Goal: Obtain resource: Download file/media

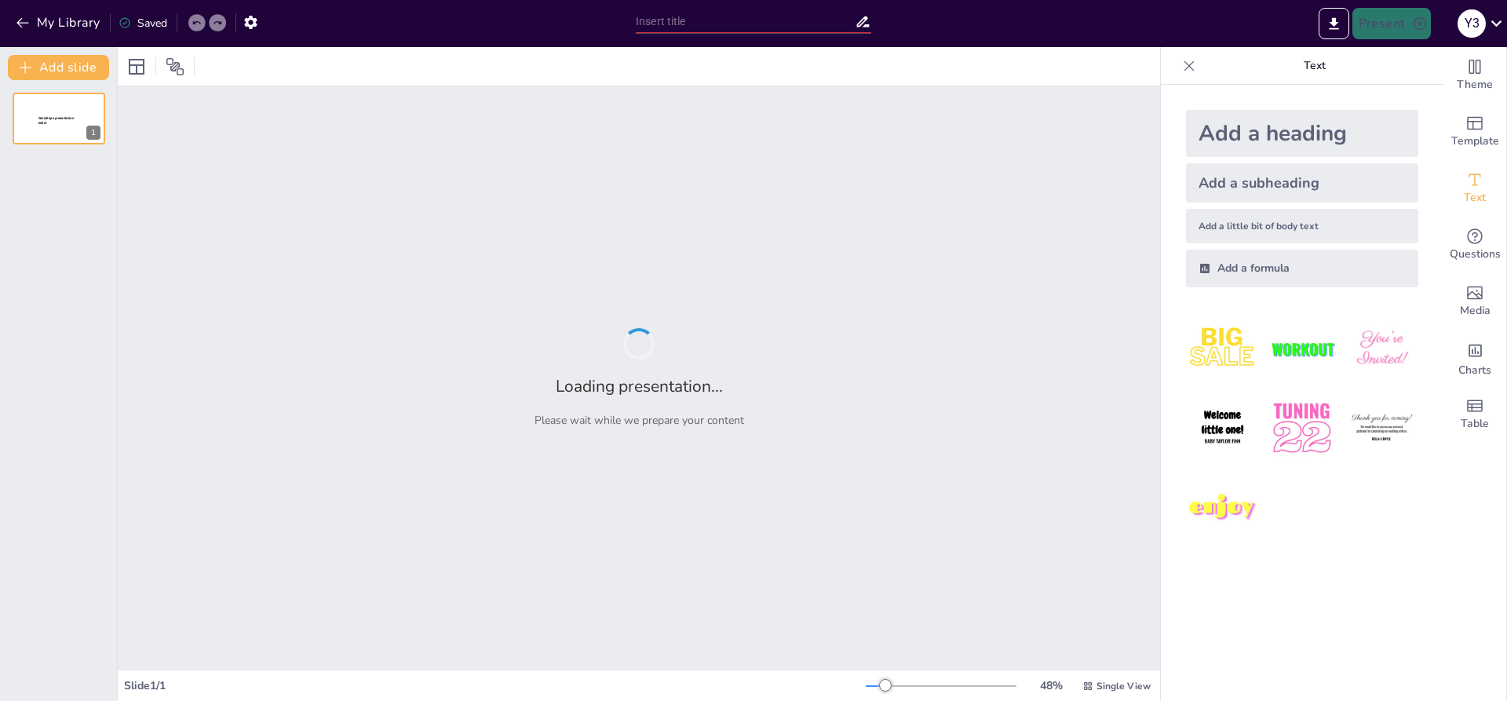
type input "Основи кримінального кодексу України: Структура та принципи"
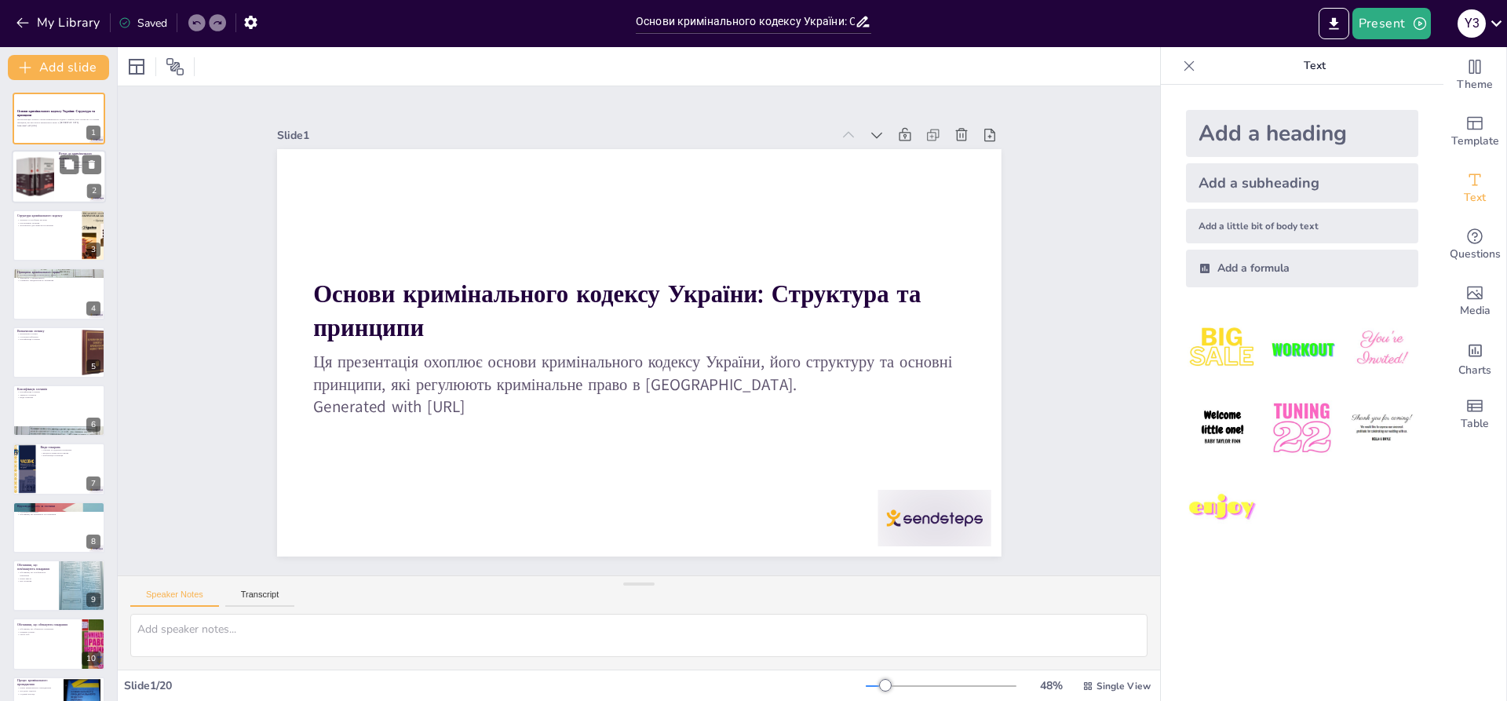
click at [49, 190] on div at bounding box center [35, 177] width 48 height 48
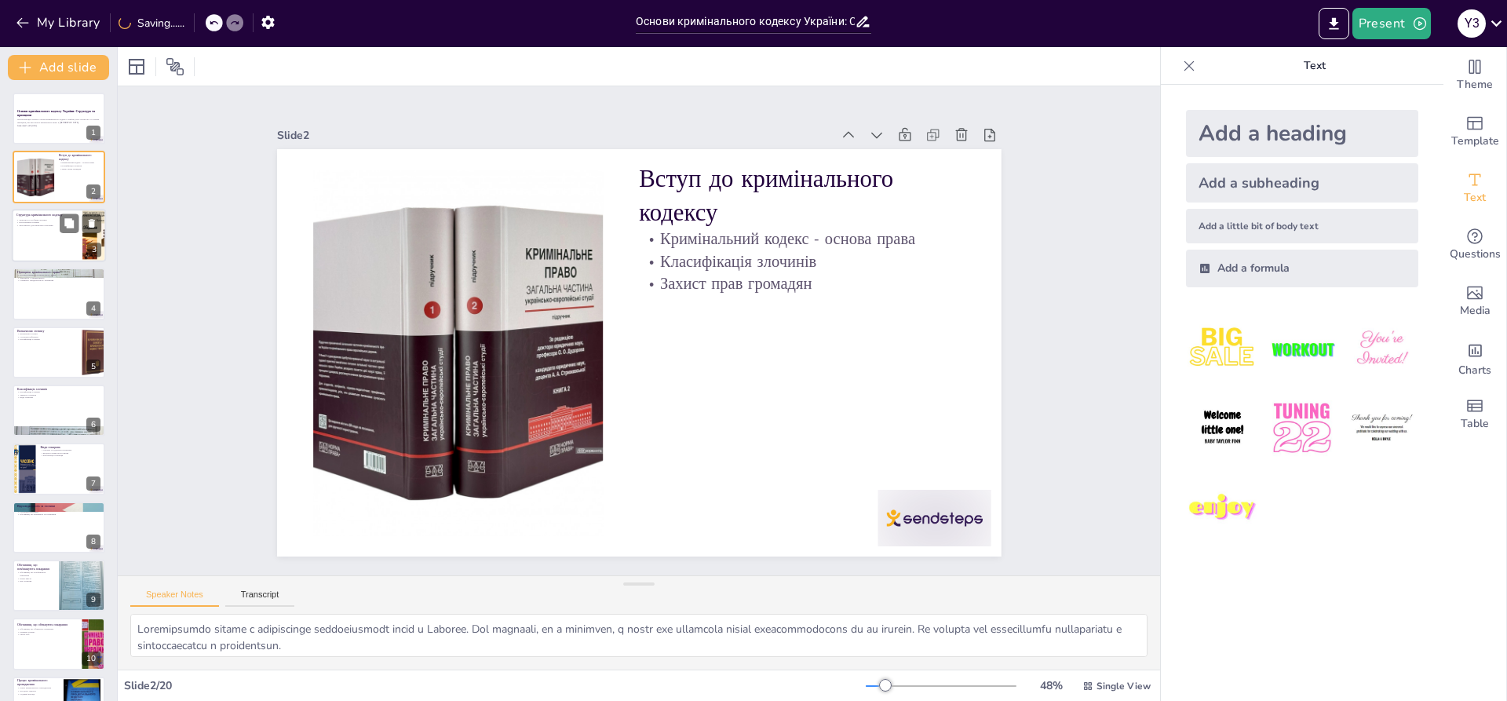
click at [42, 243] on div at bounding box center [59, 235] width 94 height 53
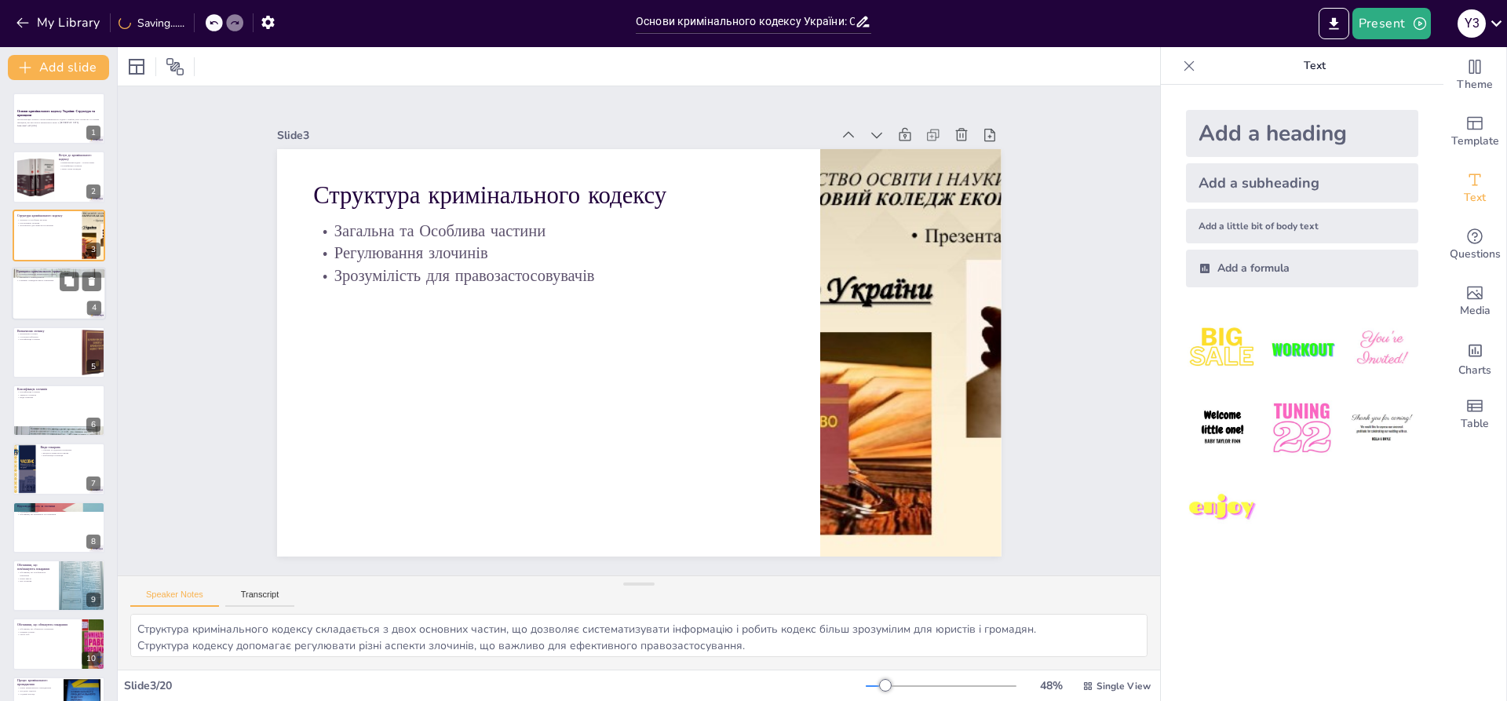
click at [42, 308] on div at bounding box center [59, 293] width 94 height 53
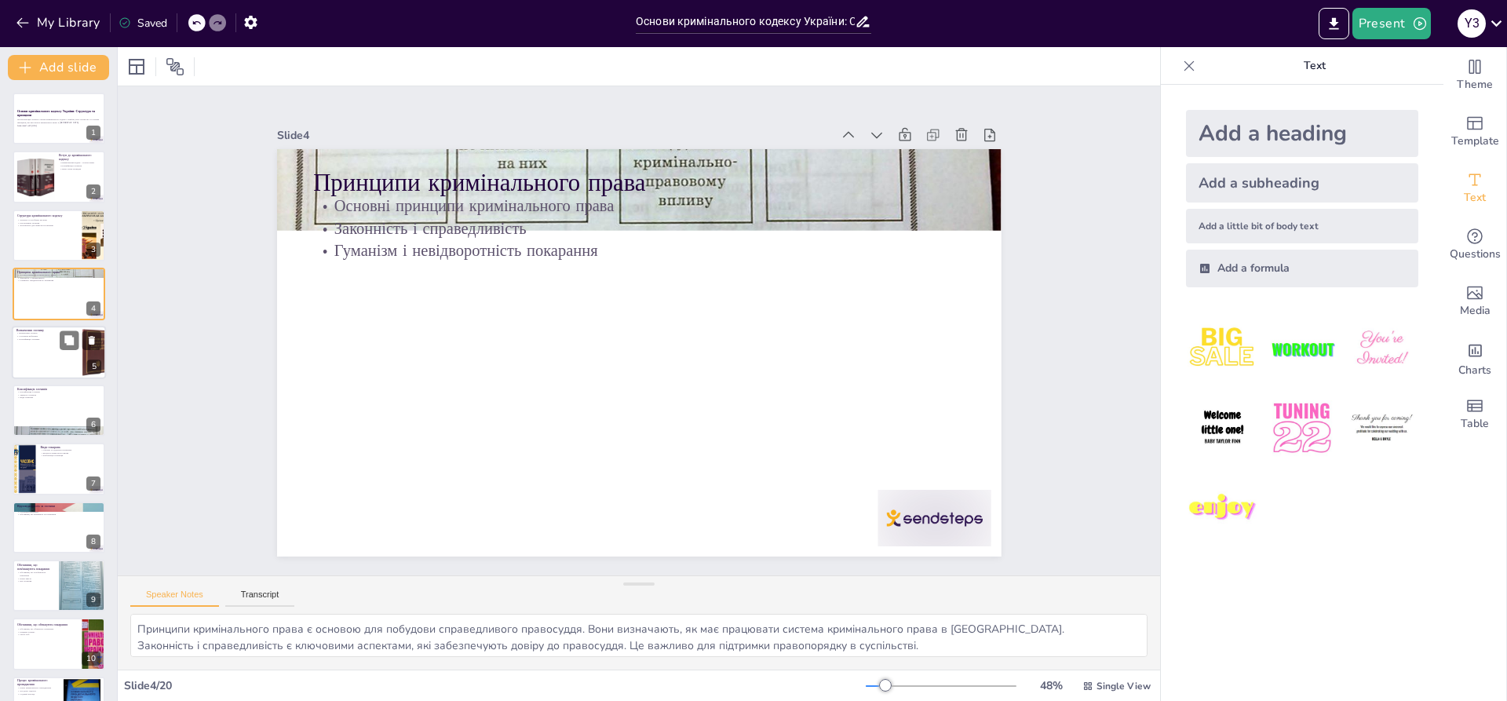
click at [29, 363] on div at bounding box center [59, 352] width 94 height 53
type textarea "Визначення злочину є ключовим для розуміння кримінального права. Це поняття виз…"
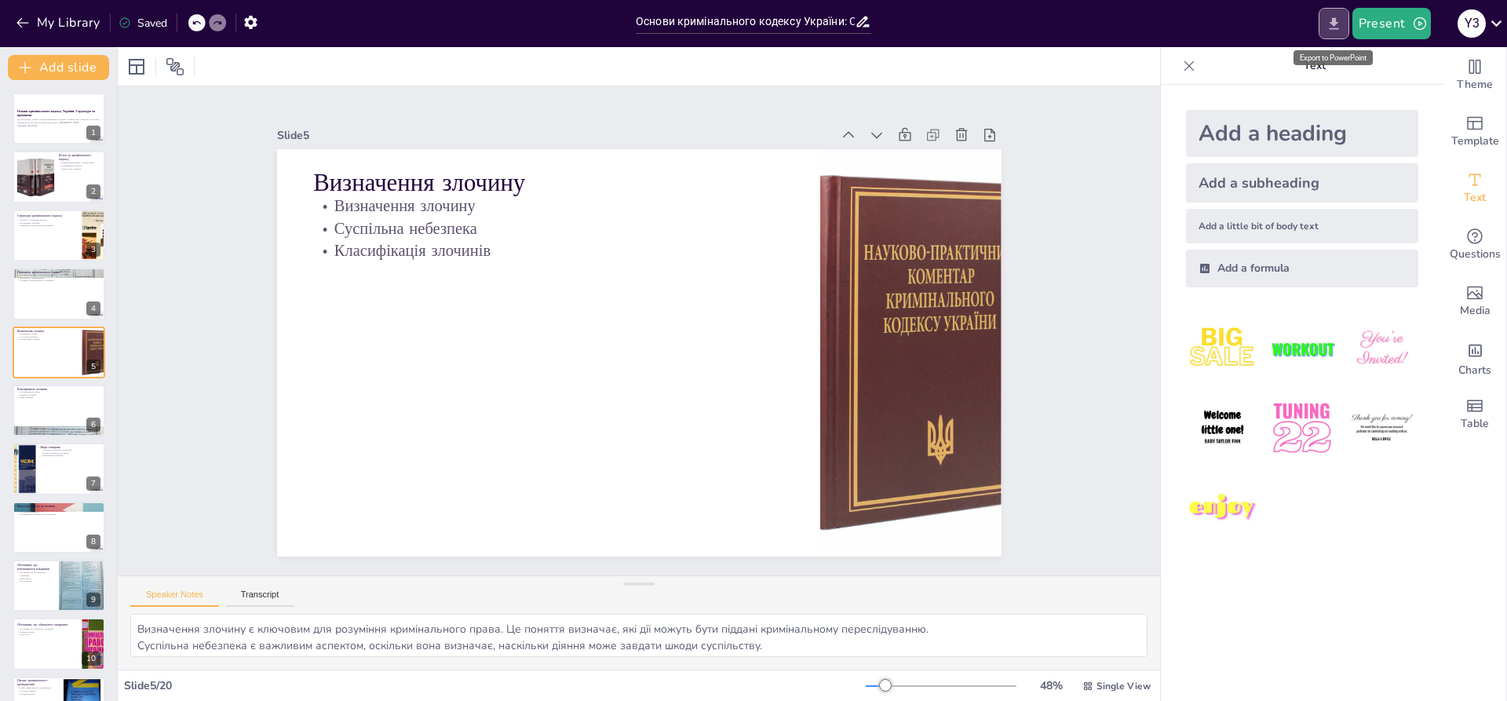
click at [1332, 24] on icon "Export to PowerPoint" at bounding box center [1334, 24] width 16 height 16
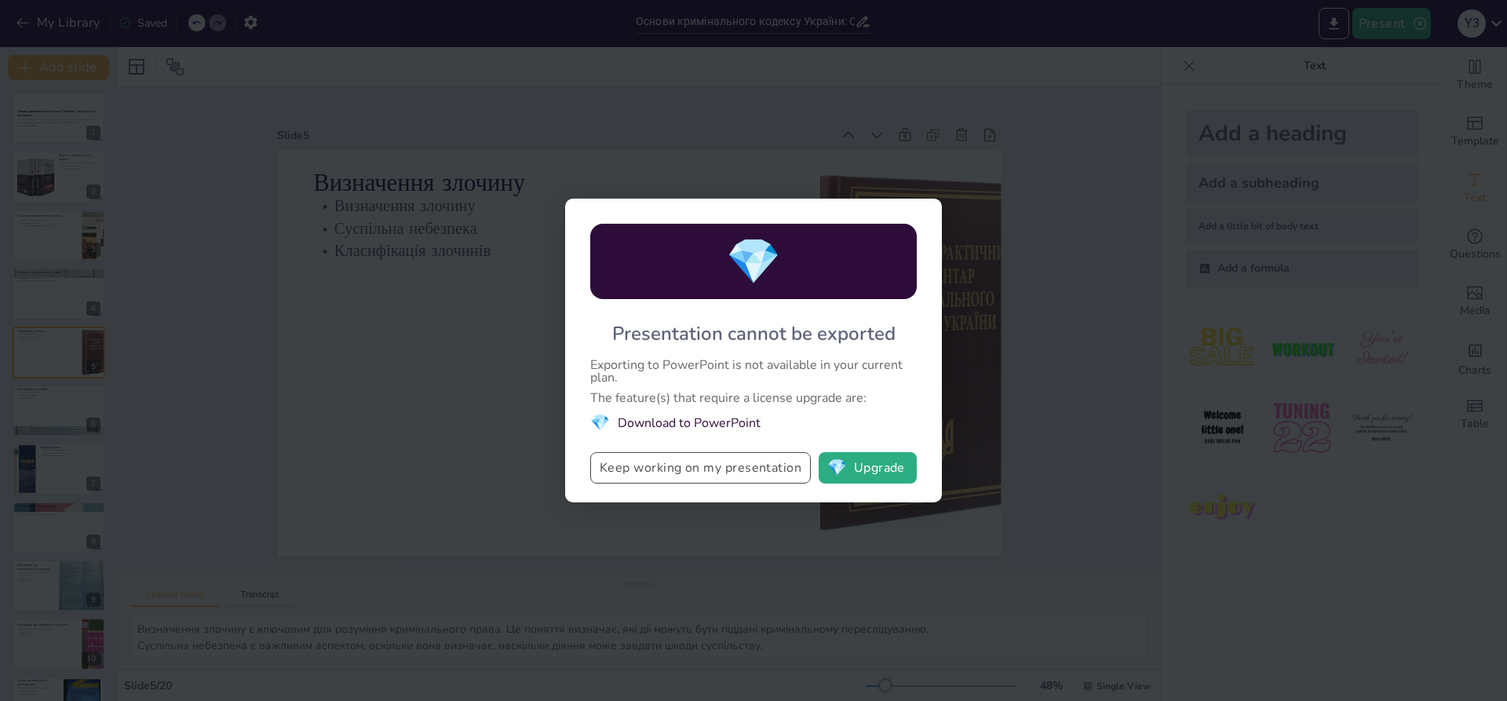
click at [740, 469] on button "Keep working on my presentation" at bounding box center [700, 467] width 221 height 31
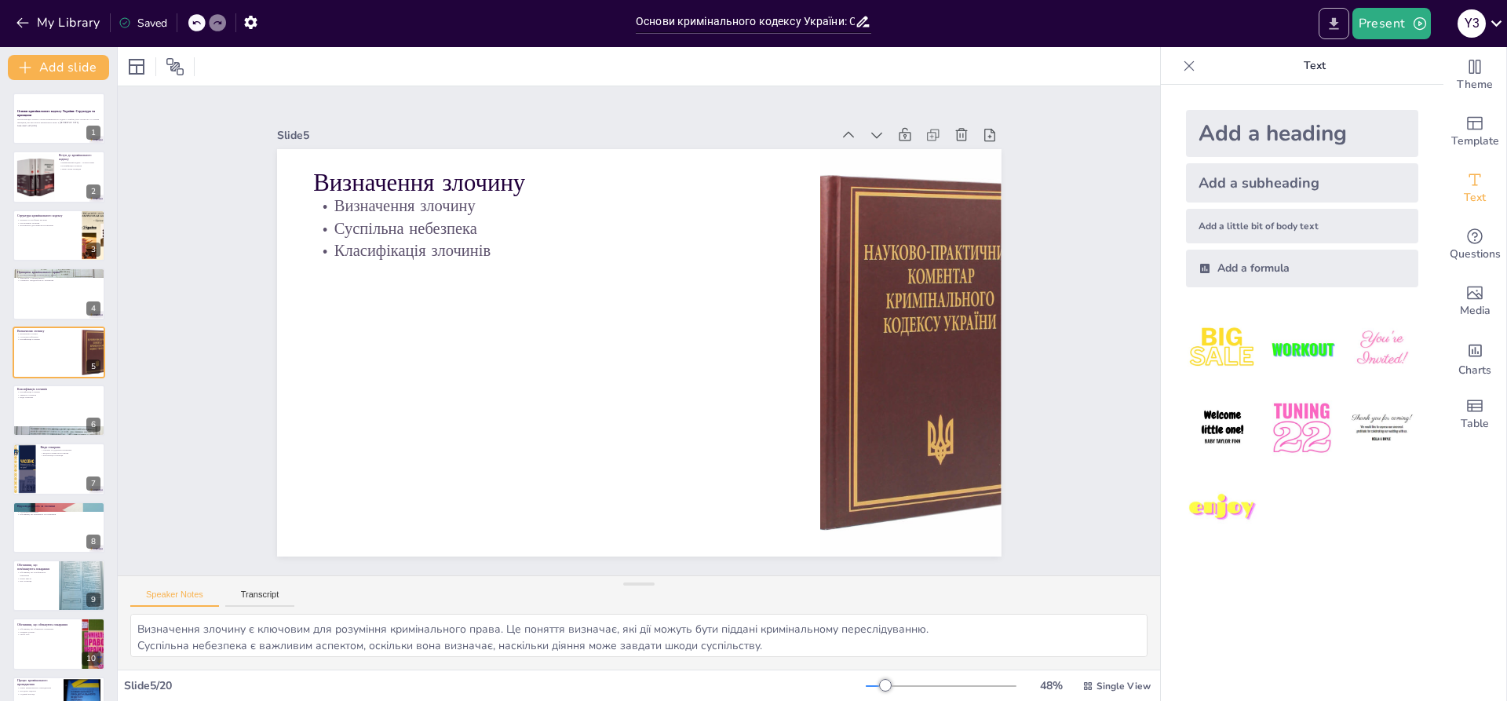
click at [1334, 13] on button "Export to PowerPoint" at bounding box center [1334, 23] width 31 height 31
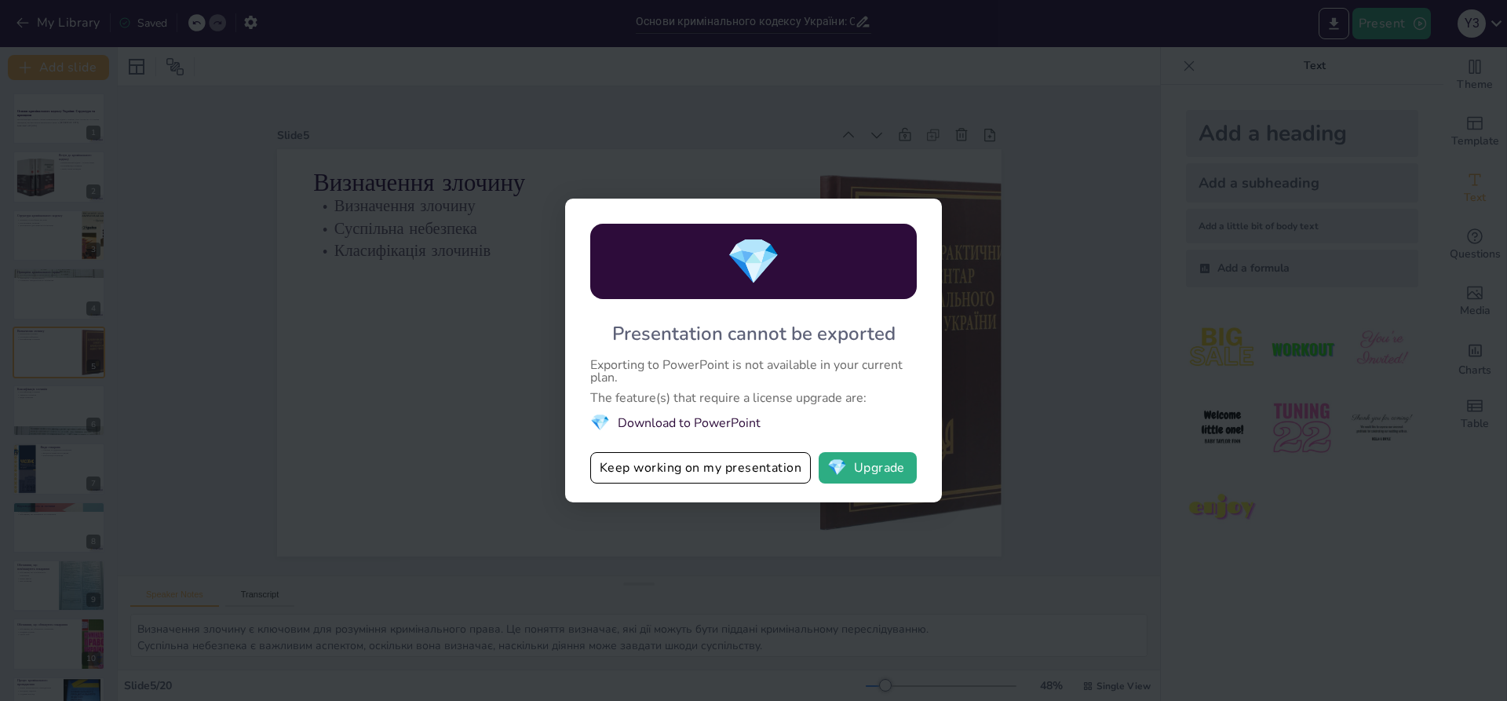
click at [714, 426] on li "💎 Download to PowerPoint" at bounding box center [753, 422] width 327 height 21
drag, startPoint x: 717, startPoint y: 422, endPoint x: 666, endPoint y: 422, distance: 51.0
click at [715, 422] on li "💎 Download to PowerPoint" at bounding box center [753, 422] width 327 height 21
click at [612, 422] on li "💎 Download to PowerPoint" at bounding box center [753, 422] width 327 height 21
click at [594, 421] on span "💎" at bounding box center [600, 422] width 20 height 21
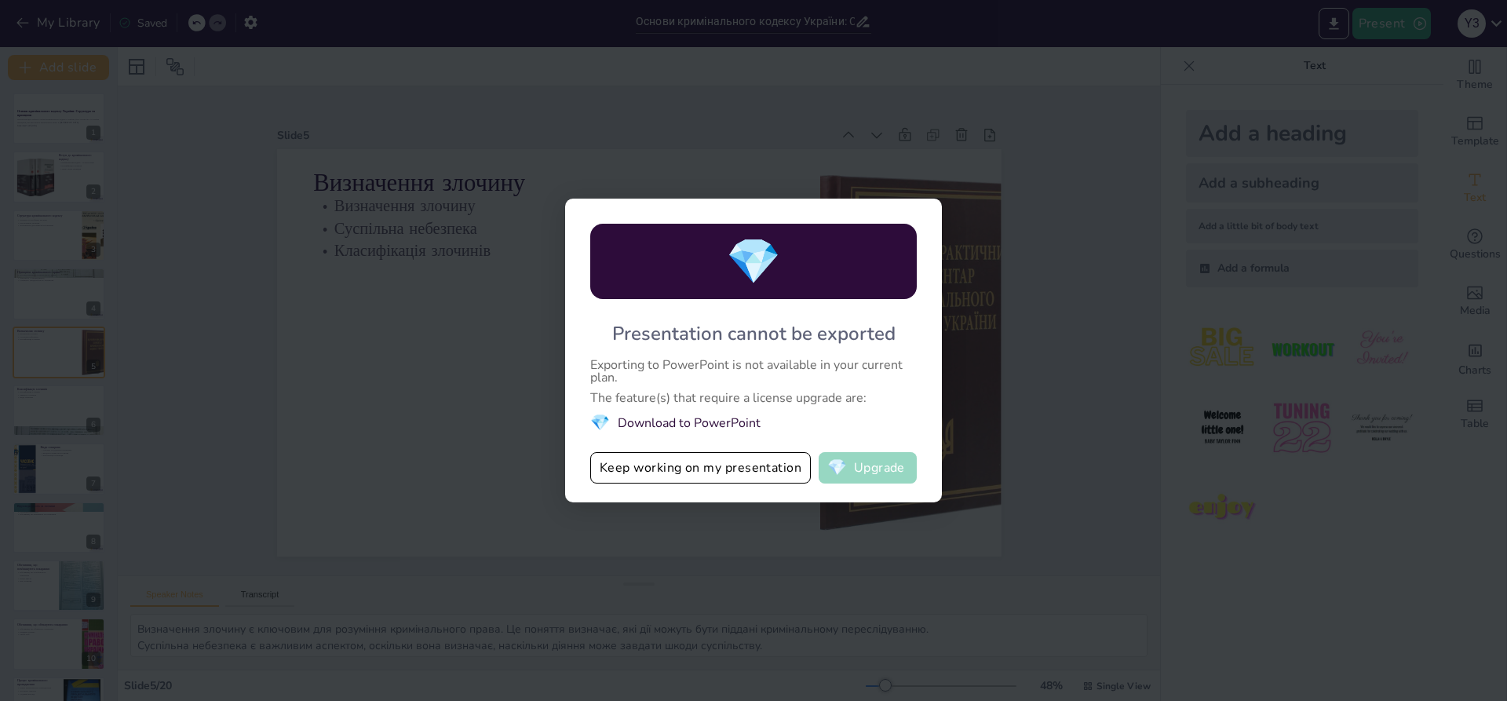
click at [850, 463] on button "💎 Upgrade" at bounding box center [868, 467] width 98 height 31
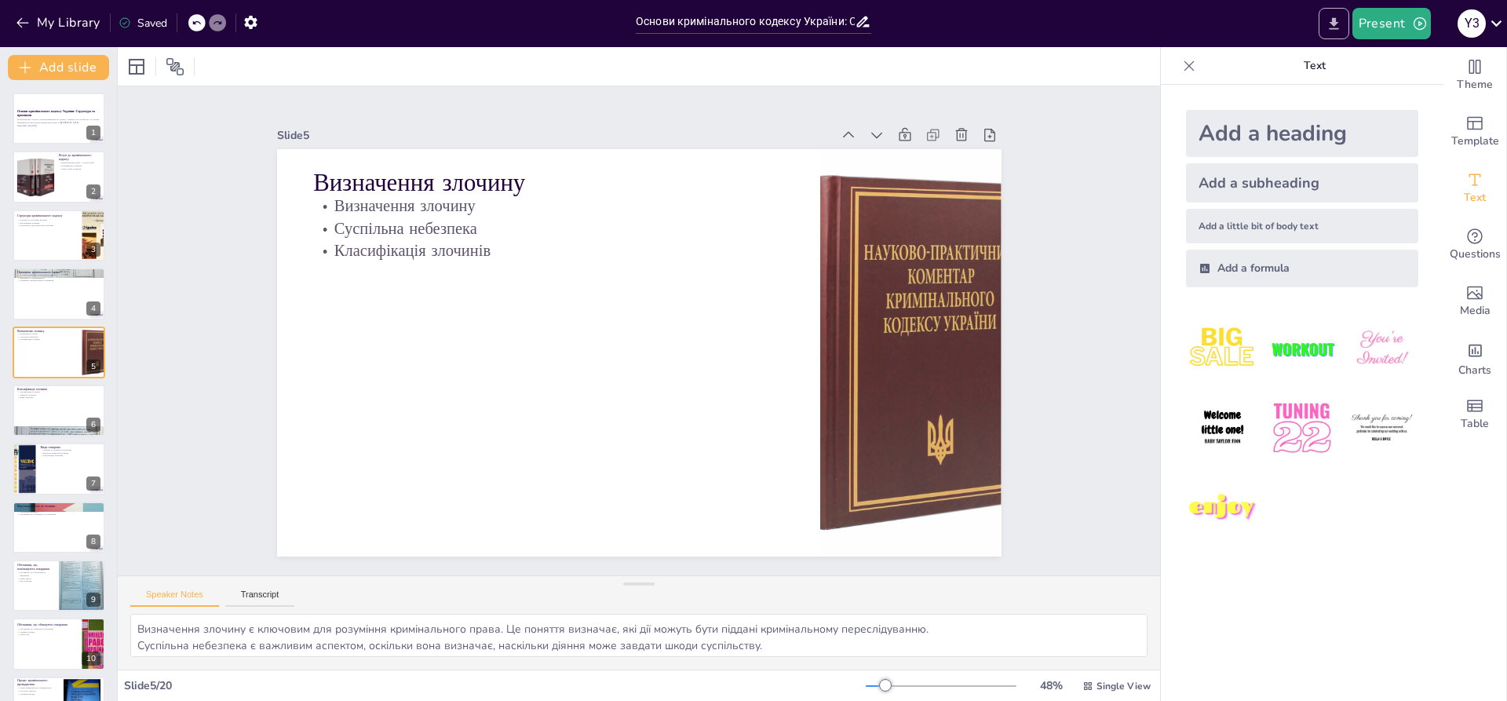
click at [1330, 27] on icon "Export to PowerPoint" at bounding box center [1334, 24] width 16 height 16
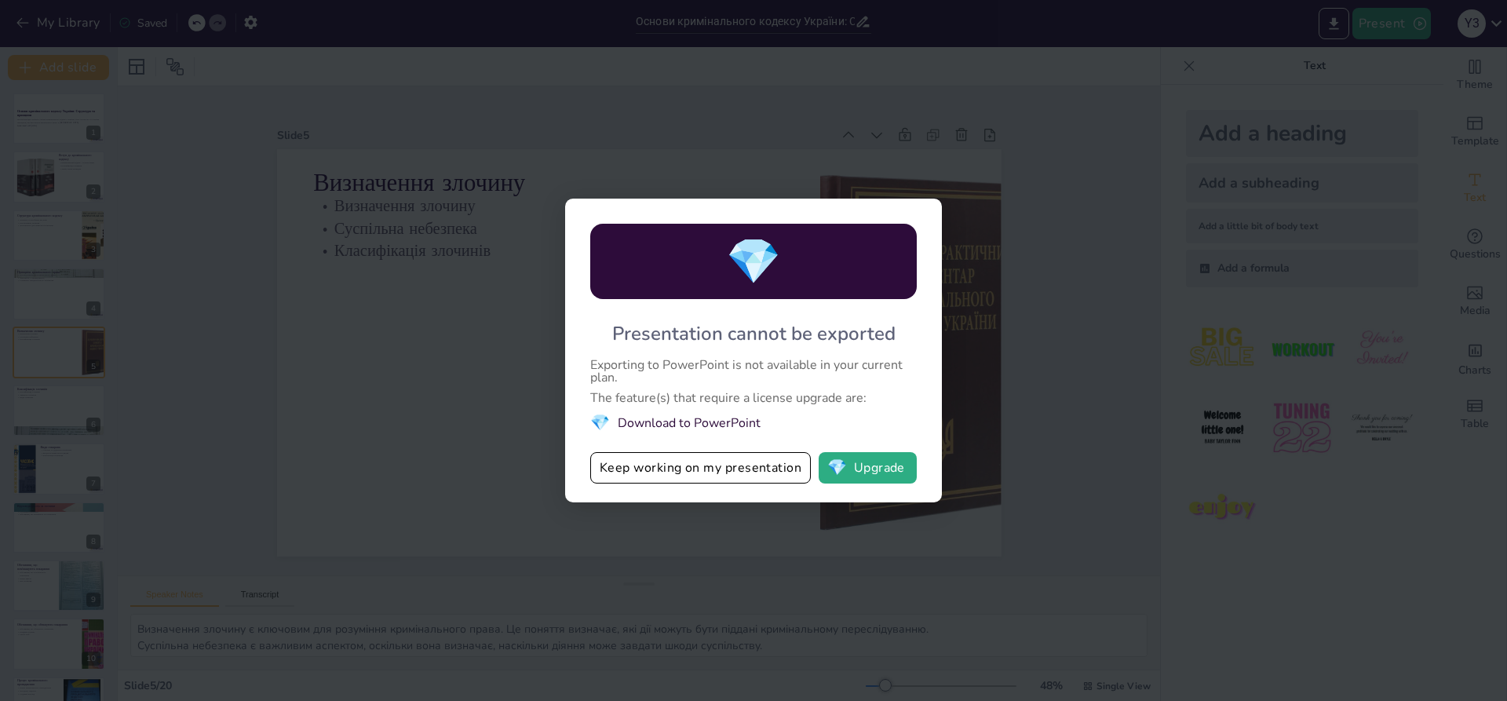
click at [699, 421] on li "💎 Download to PowerPoint" at bounding box center [753, 422] width 327 height 21
click at [700, 421] on li "💎 Download to PowerPoint" at bounding box center [753, 422] width 327 height 21
click at [721, 404] on div "The feature(s) that require a license upgrade are:" at bounding box center [753, 398] width 327 height 13
click at [772, 412] on li "💎 Download to PowerPoint" at bounding box center [753, 422] width 327 height 21
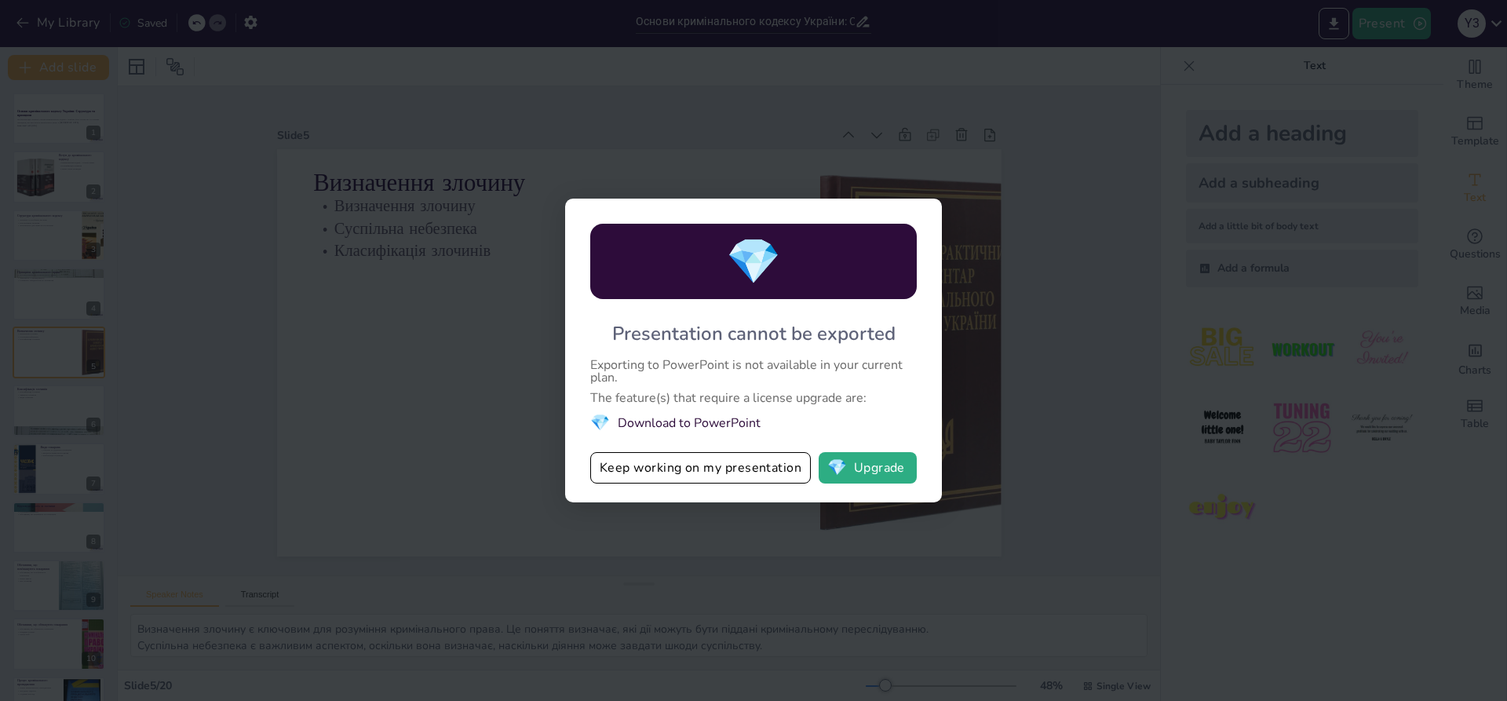
drag, startPoint x: 813, startPoint y: 391, endPoint x: 812, endPoint y: 405, distance: 14.2
click at [814, 393] on div "The feature(s) that require a license upgrade are:" at bounding box center [753, 398] width 327 height 13
click at [727, 419] on li "💎 Download to PowerPoint" at bounding box center [753, 422] width 327 height 21
click at [715, 462] on button "Keep working on my presentation" at bounding box center [700, 467] width 221 height 31
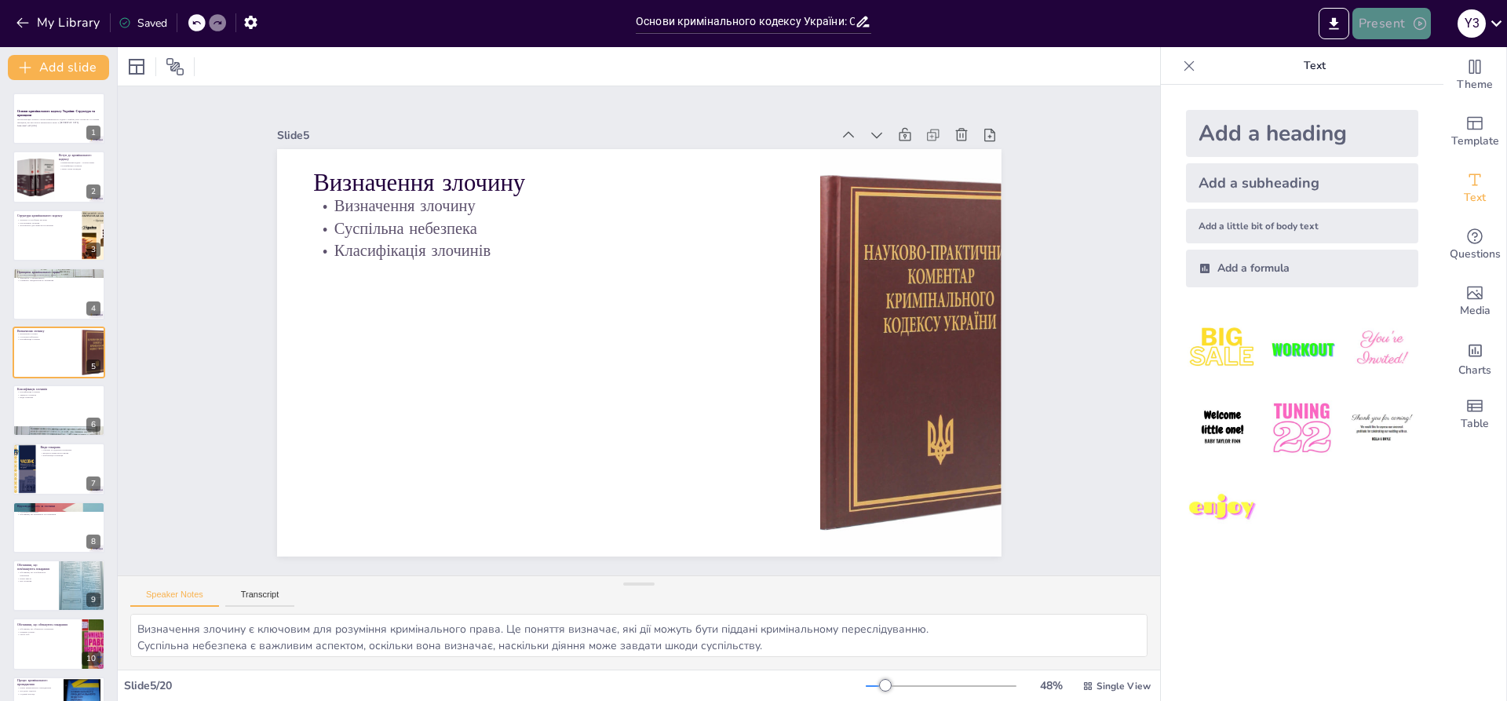
click at [1398, 18] on button "Present" at bounding box center [1392, 23] width 79 height 31
click at [1425, 60] on li "Preview presentation" at bounding box center [1415, 58] width 123 height 25
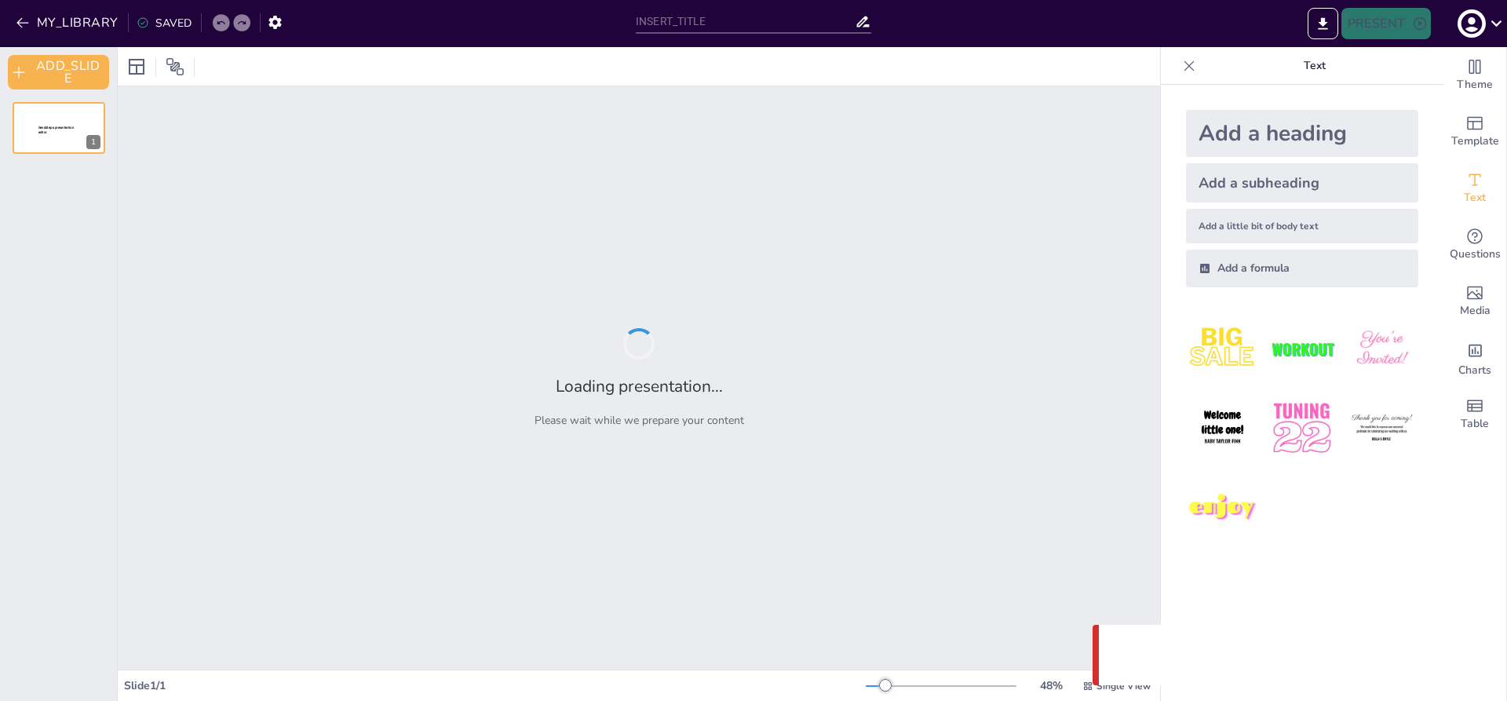
type input "Основи кримінального кодексу України: Структура та принципи"
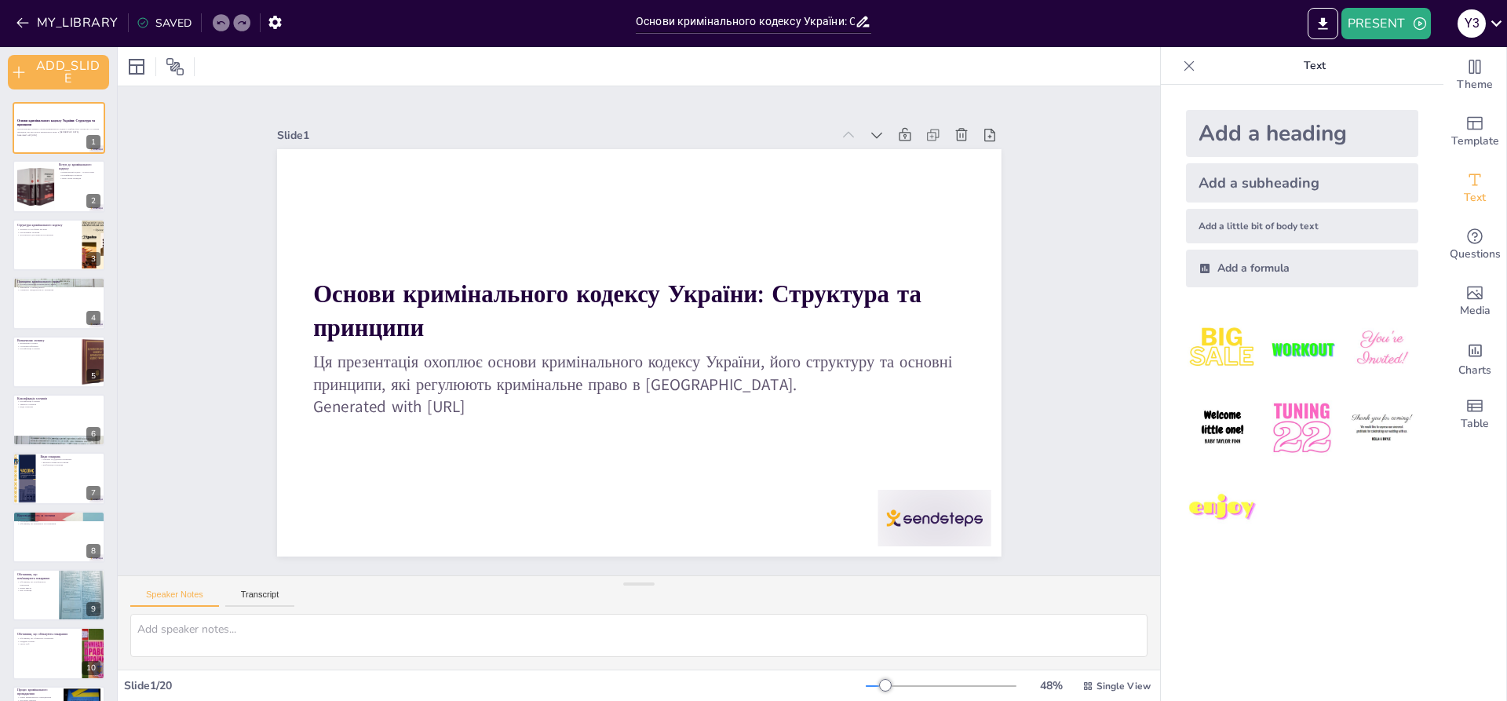
click at [1304, 67] on p "Text" at bounding box center [1315, 66] width 226 height 38
click at [1318, 25] on icon "EXPORT_TO_POWERPOINT" at bounding box center [1323, 24] width 16 height 16
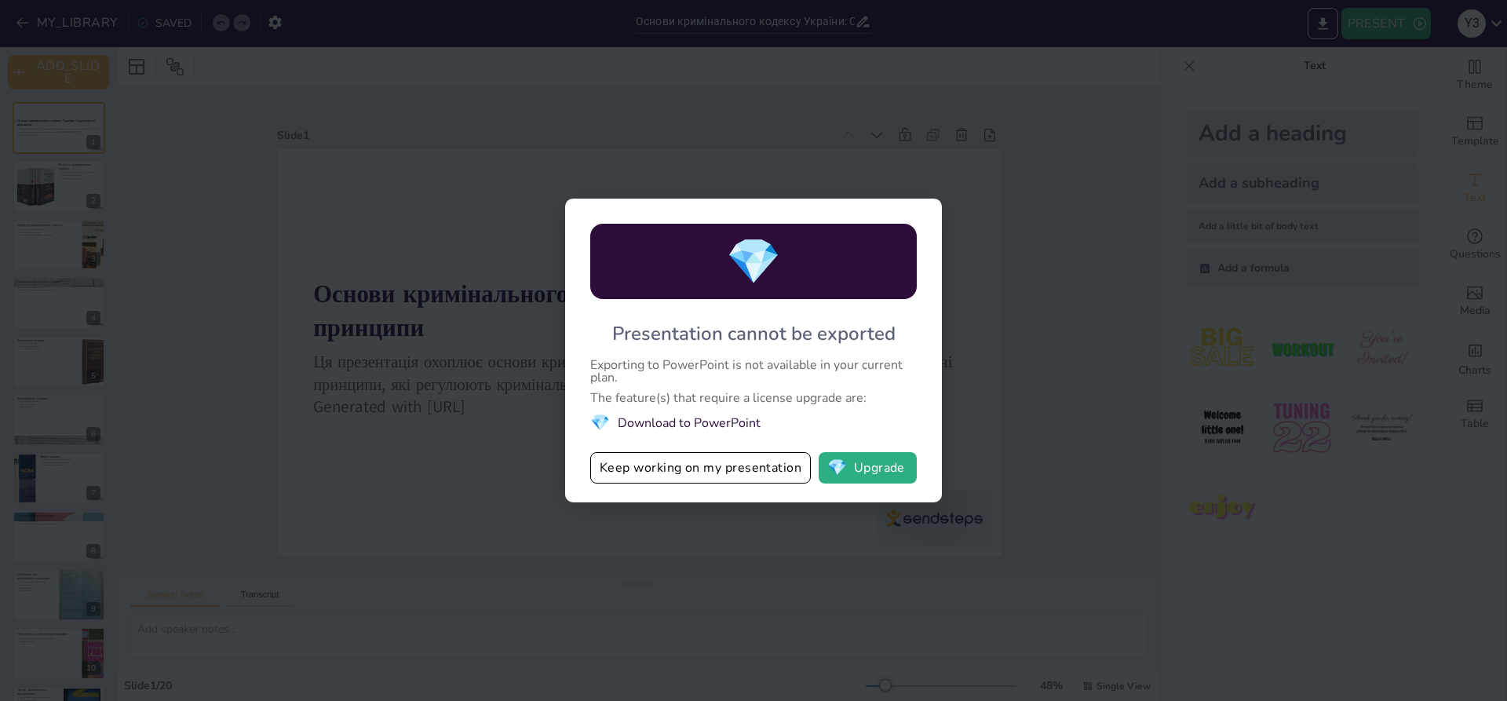
drag, startPoint x: 613, startPoint y: 325, endPoint x: 623, endPoint y: 327, distance: 10.3
click at [623, 327] on div "💎 Presentation cannot be exported Exporting to PowerPoint is not available in y…" at bounding box center [753, 351] width 377 height 304
drag, startPoint x: 622, startPoint y: 332, endPoint x: 666, endPoint y: 344, distance: 46.3
click at [694, 327] on div "Presentation cannot be exported" at bounding box center [753, 333] width 283 height 25
drag, startPoint x: 590, startPoint y: 359, endPoint x: 710, endPoint y: 353, distance: 121.0
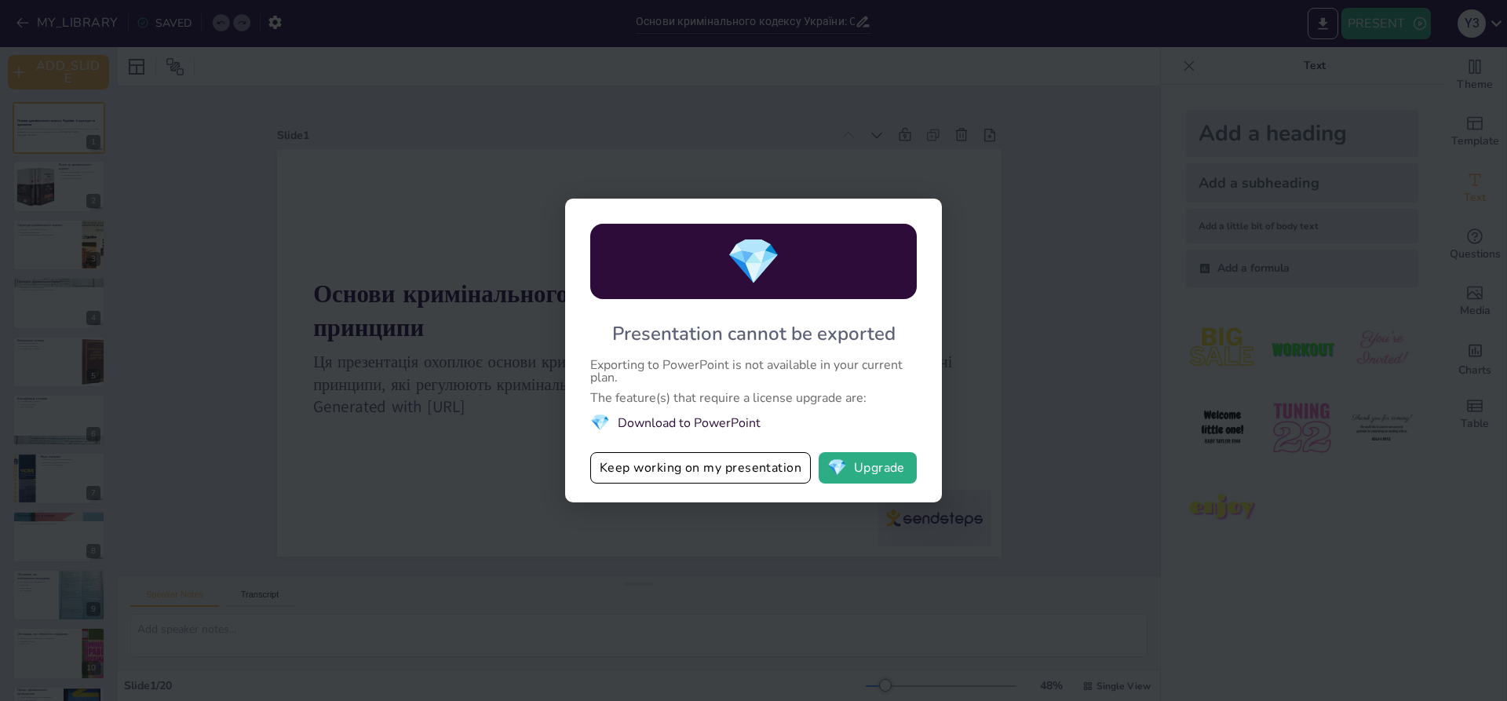
click at [710, 353] on div "💎 Presentation cannot be exported Exporting to PowerPoint is not available in y…" at bounding box center [753, 351] width 377 height 304
drag, startPoint x: 710, startPoint y: 353, endPoint x: 758, endPoint y: 389, distance: 59.4
drag, startPoint x: 758, startPoint y: 389, endPoint x: 728, endPoint y: 389, distance: 29.8
click at [729, 392] on div "The feature(s) that require a license upgrade are:" at bounding box center [753, 398] width 327 height 13
click at [982, 310] on div "💎 Presentation cannot be exported Exporting to PowerPoint is not available in y…" at bounding box center [753, 350] width 1507 height 701
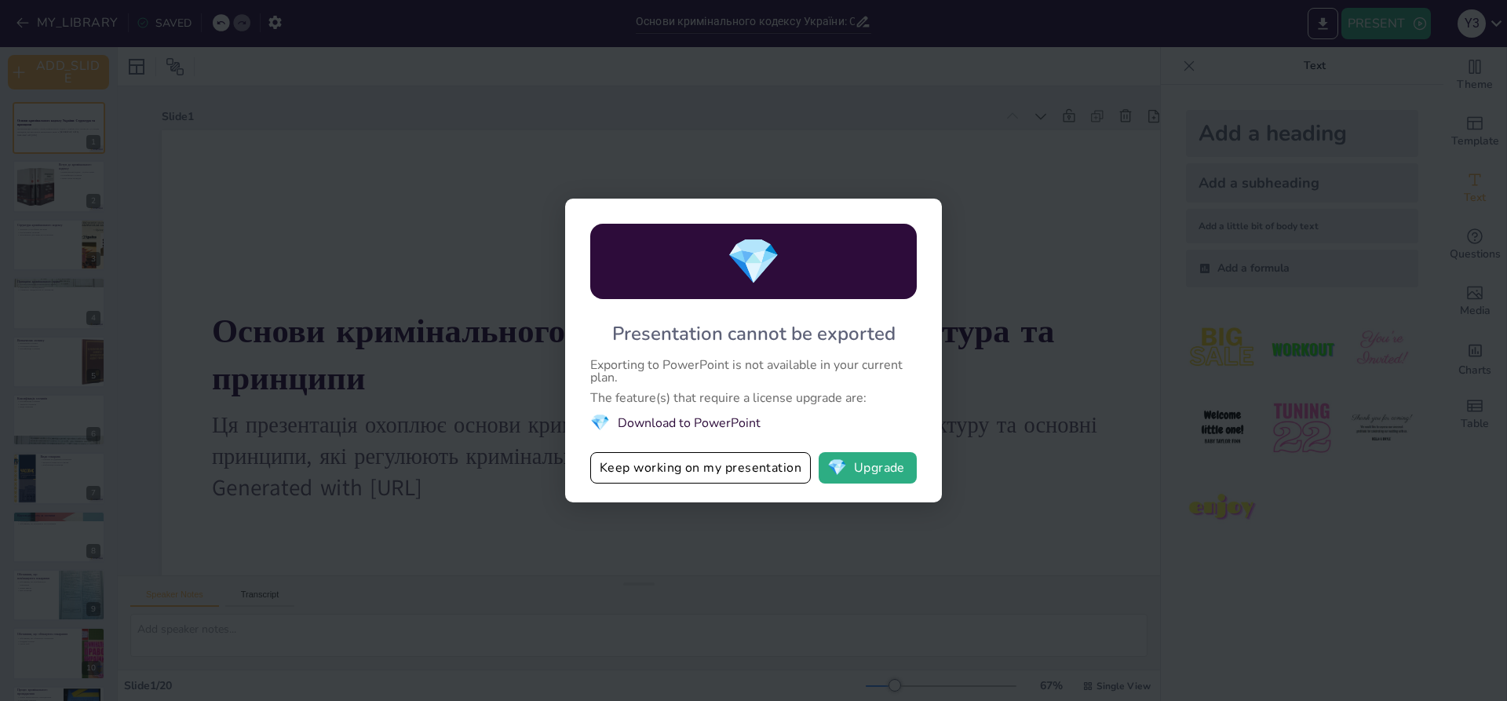
click at [914, 192] on div "💎 Presentation cannot be exported Exporting to PowerPoint is not available in y…" at bounding box center [753, 350] width 1507 height 701
click at [748, 466] on button "Keep working on my presentation" at bounding box center [700, 467] width 221 height 31
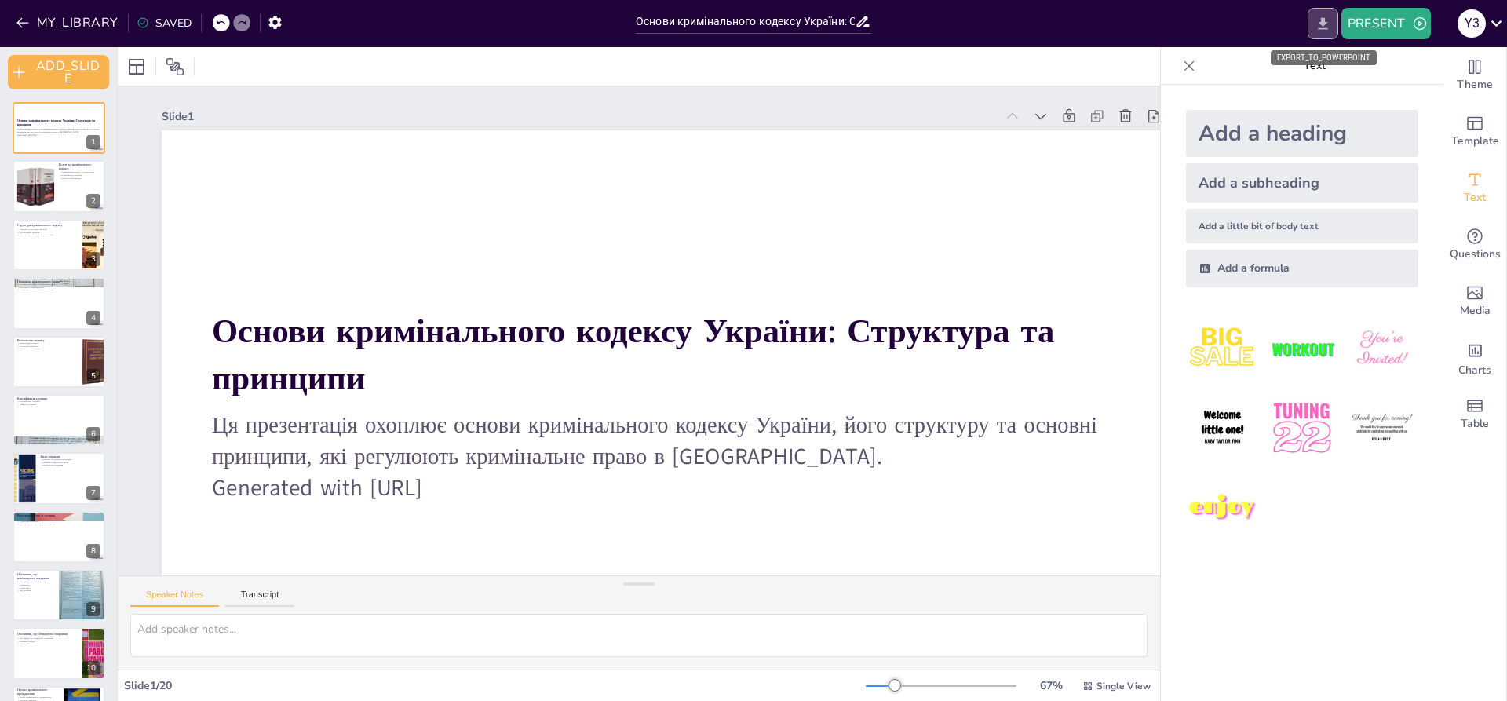
click at [1320, 18] on icon "EXPORT_TO_POWERPOINT" at bounding box center [1323, 24] width 16 height 16
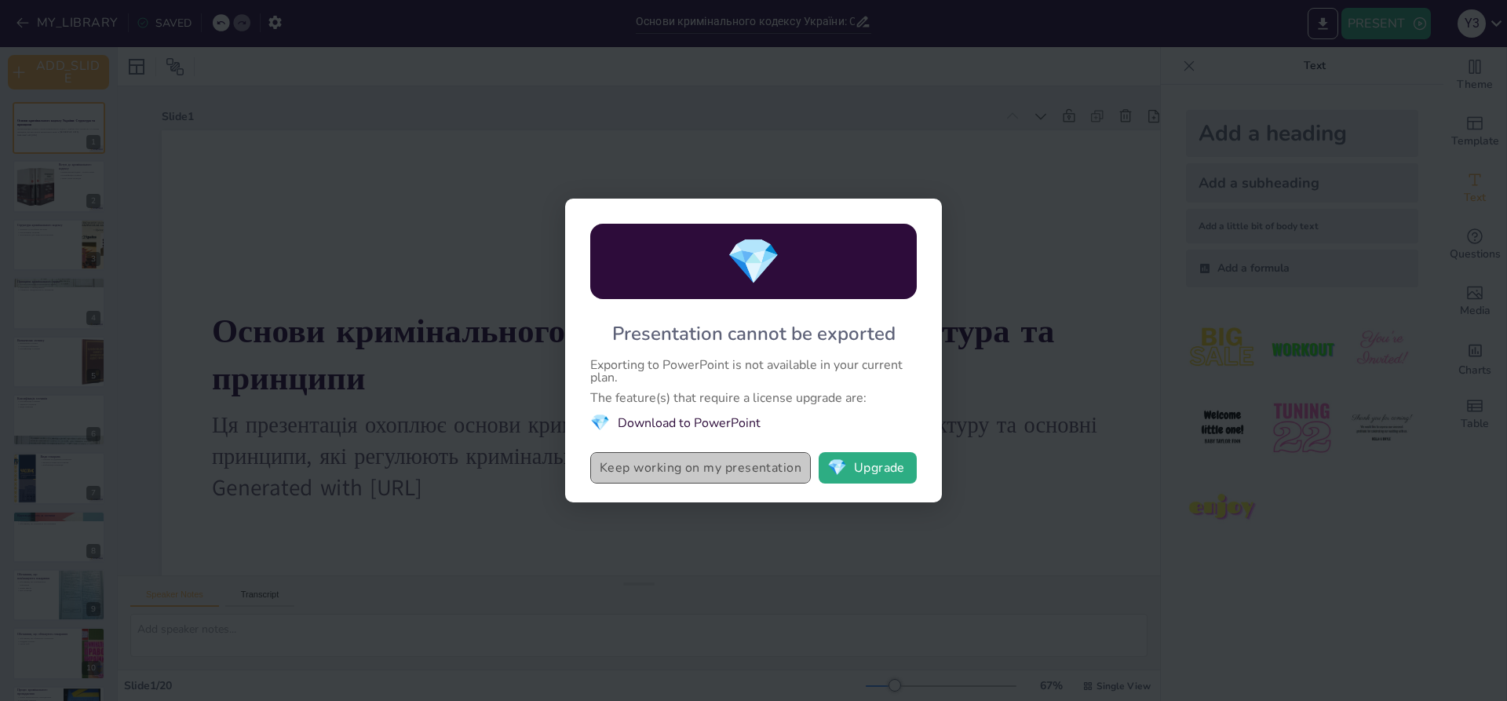
click at [657, 478] on button "Keep working on my presentation" at bounding box center [700, 467] width 221 height 31
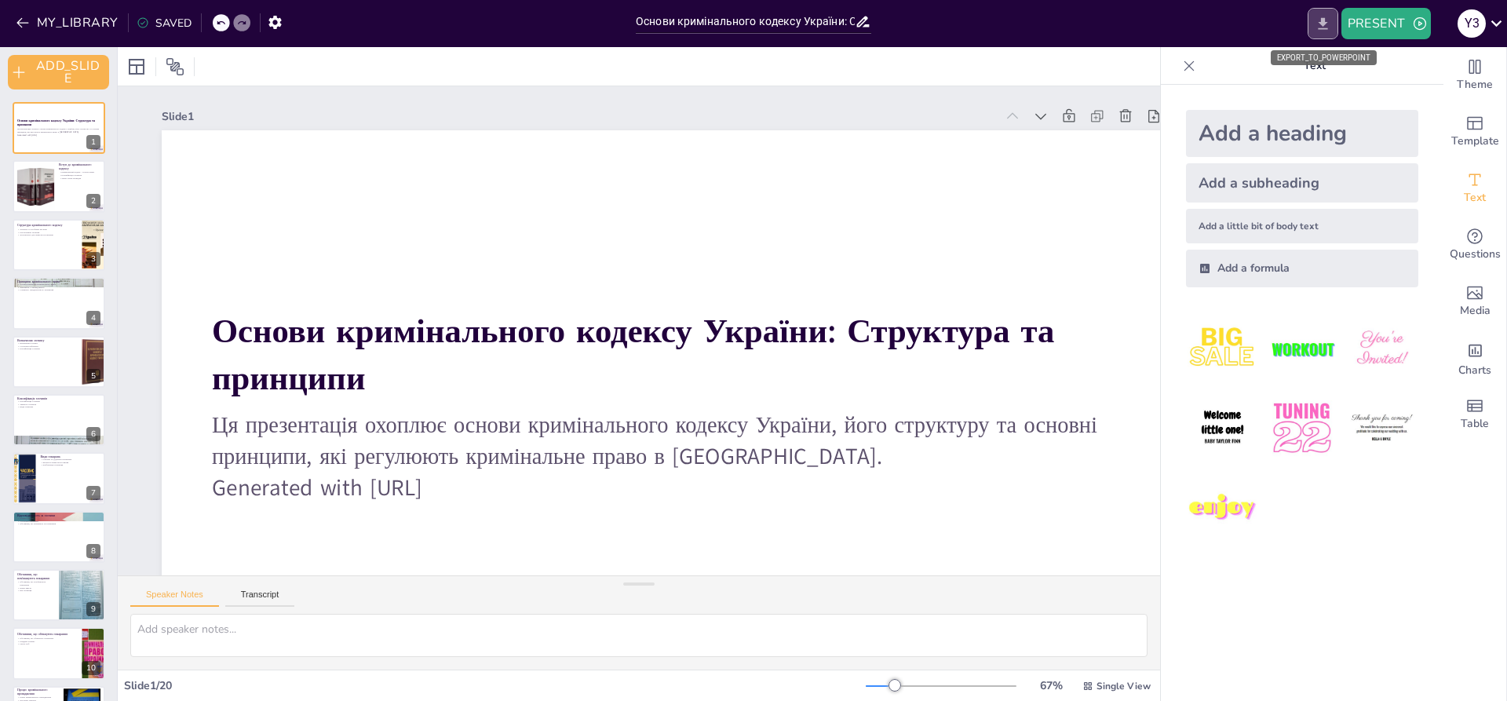
click at [1315, 24] on icon "EXPORT_TO_POWERPOINT" at bounding box center [1323, 24] width 16 height 16
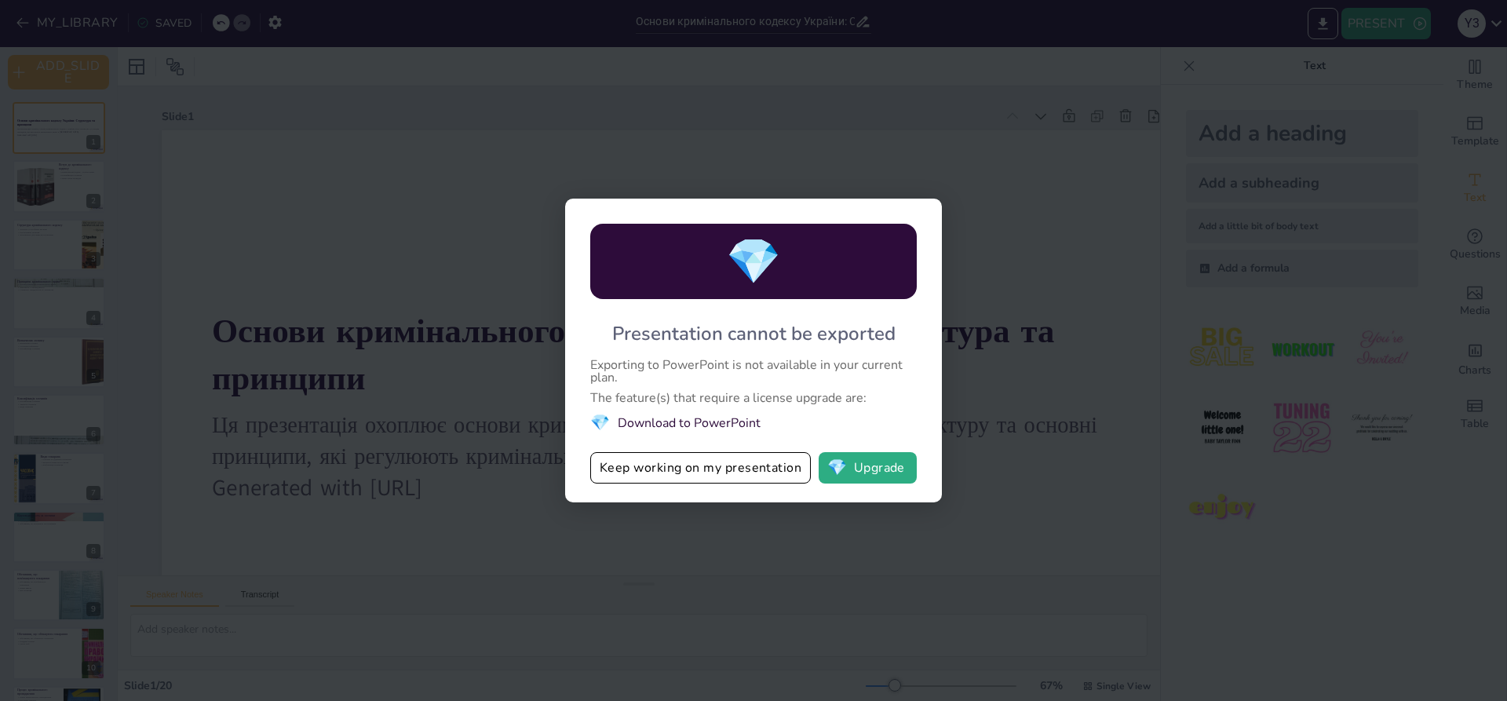
click at [727, 422] on li "💎 Download to PowerPoint" at bounding box center [753, 422] width 327 height 21
click at [730, 420] on li "💎 Download to PowerPoint" at bounding box center [753, 422] width 327 height 21
click at [731, 420] on li "💎 Download to PowerPoint" at bounding box center [753, 422] width 327 height 21
click at [694, 455] on button "Keep working on my presentation" at bounding box center [700, 467] width 221 height 31
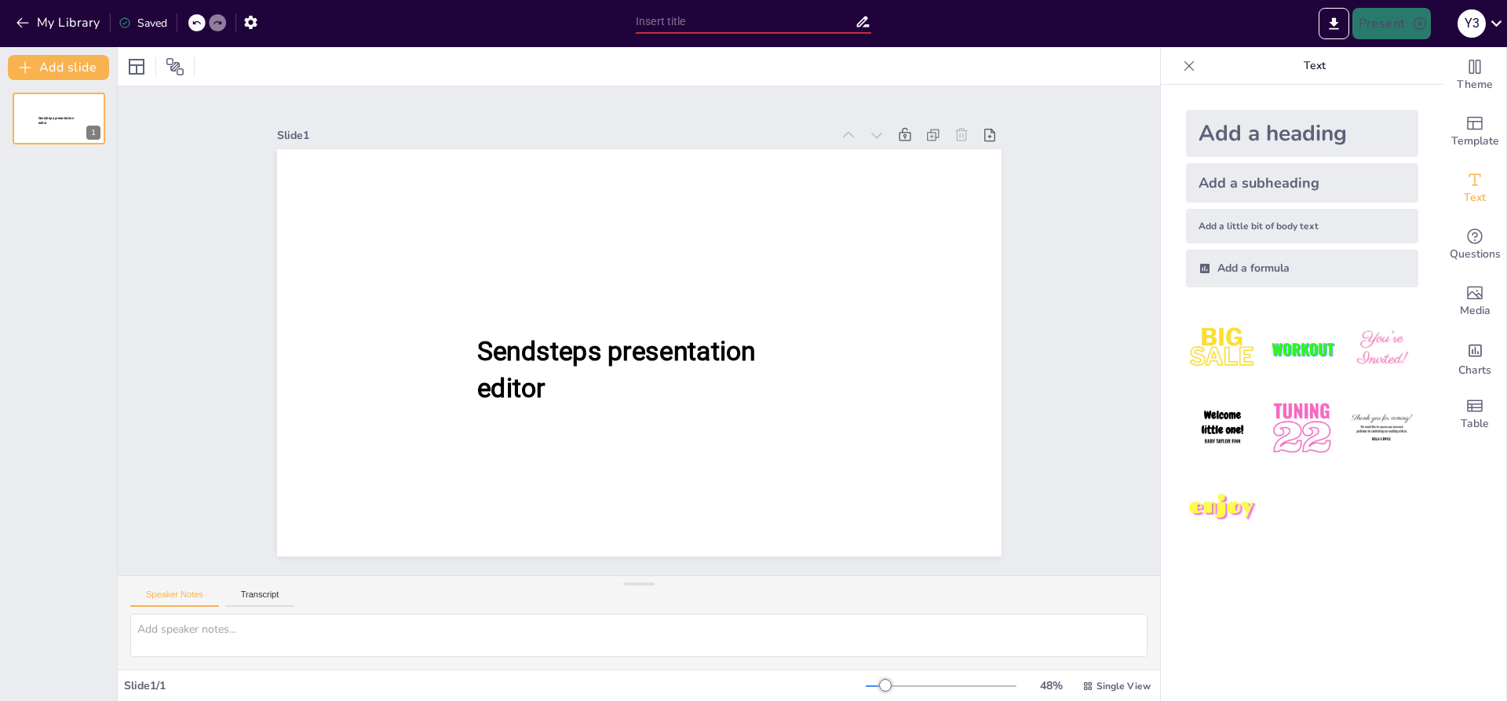
type input "Основи кримінального кодексу України: Структура та принципи"
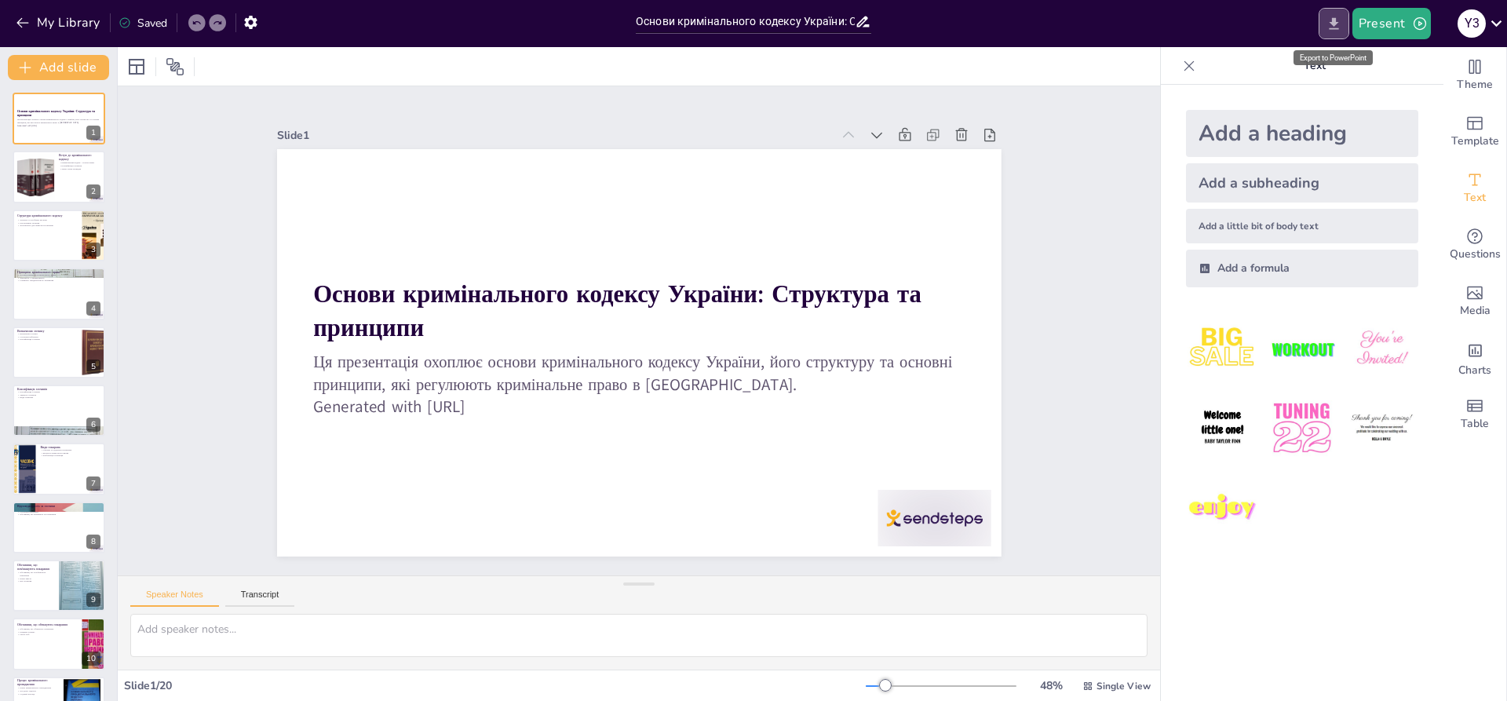
click at [1338, 24] on icon "Export to PowerPoint" at bounding box center [1334, 24] width 16 height 16
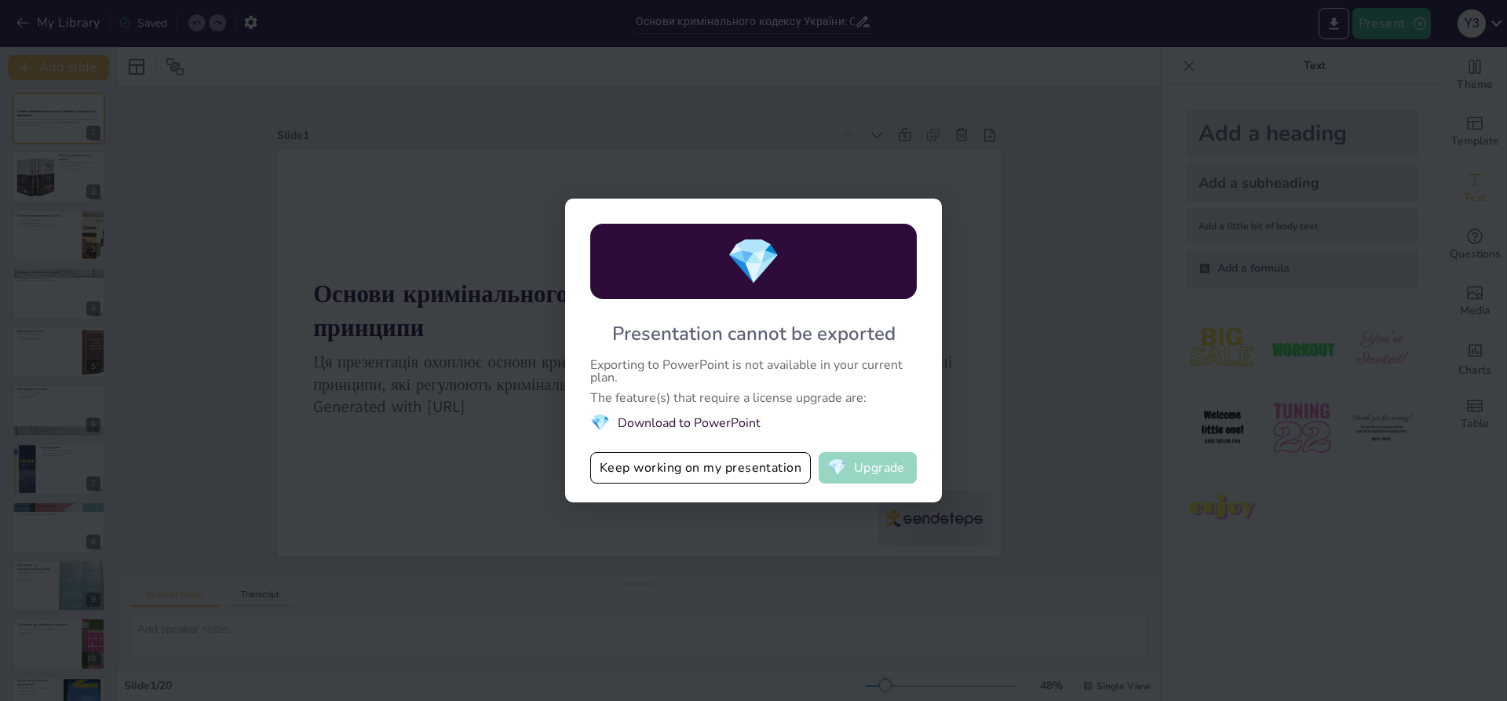
click at [835, 455] on button "💎 Upgrade" at bounding box center [868, 467] width 98 height 31
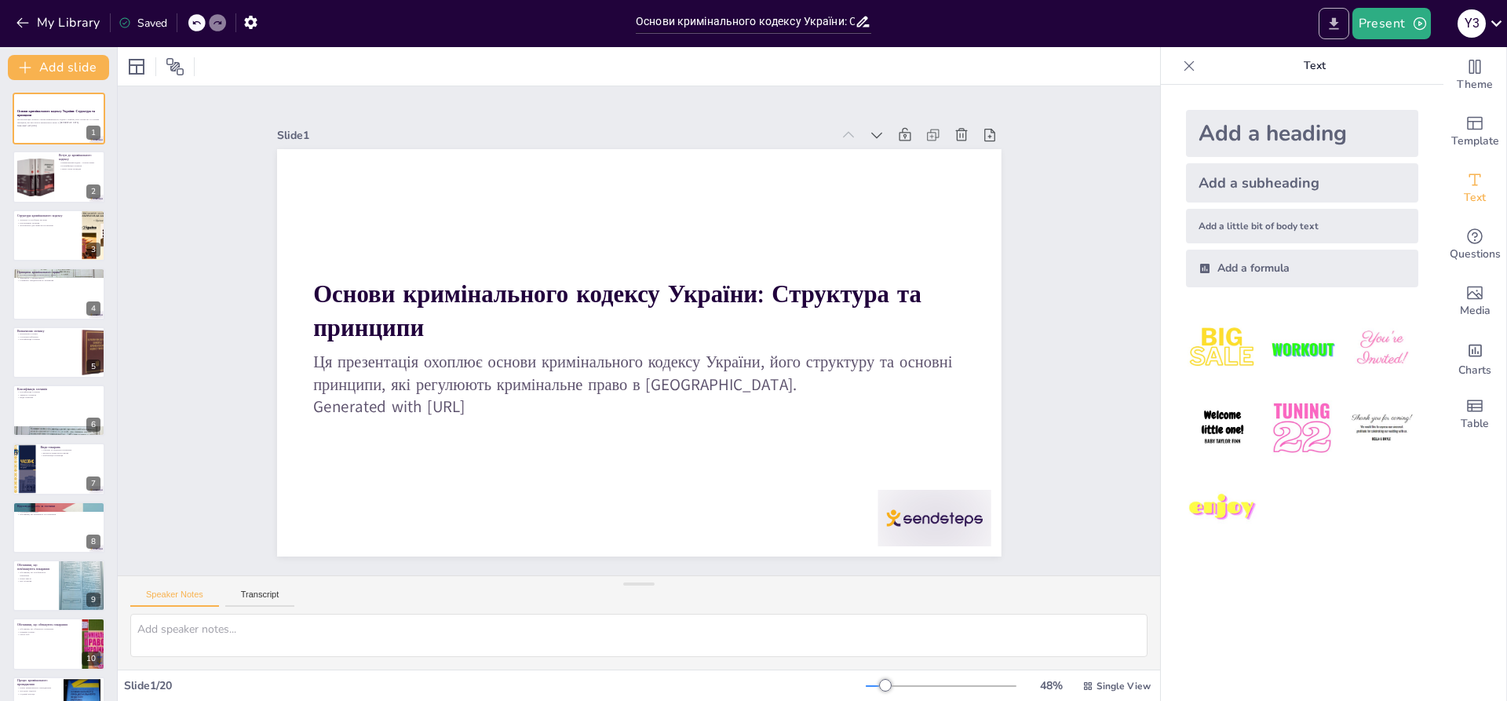
click at [1325, 20] on button "Export to PowerPoint" at bounding box center [1334, 23] width 31 height 31
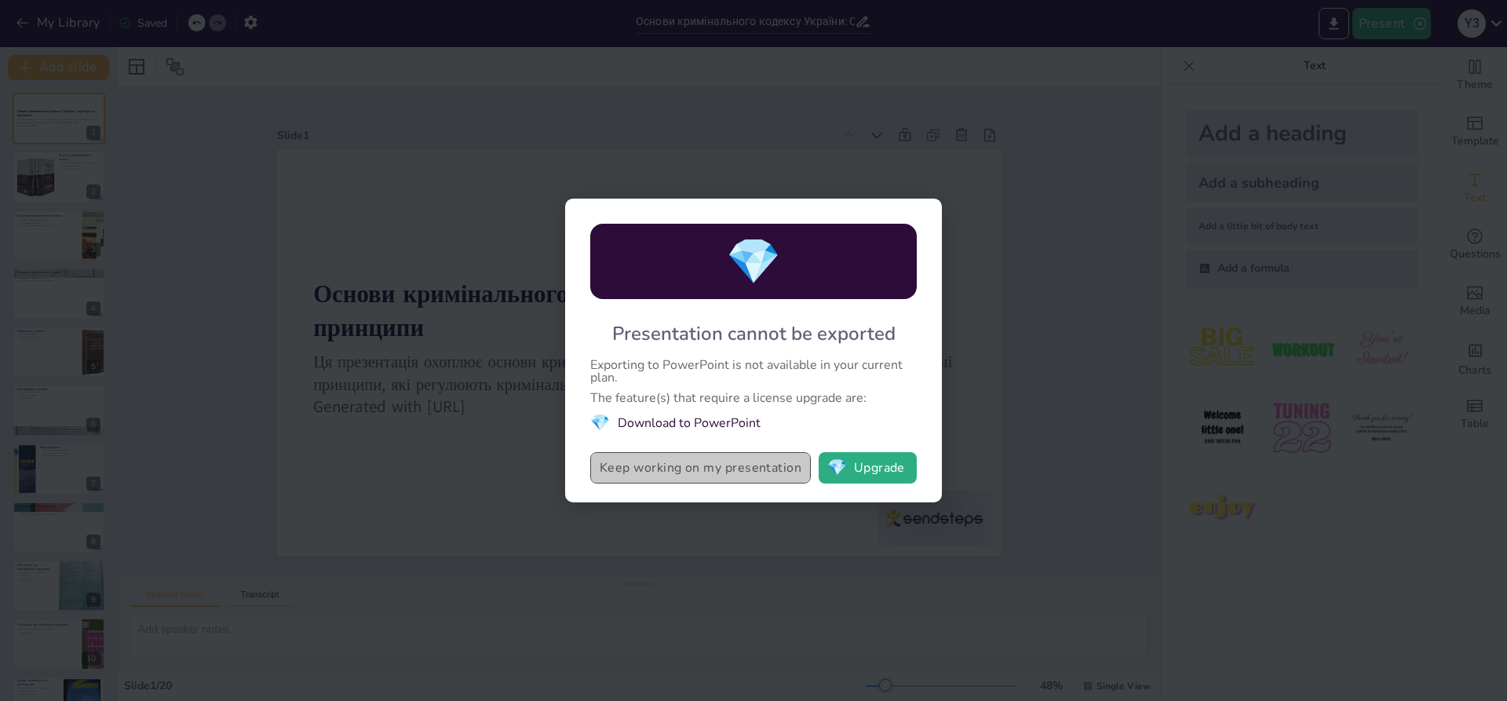
click at [744, 469] on button "Keep working on my presentation" at bounding box center [700, 467] width 221 height 31
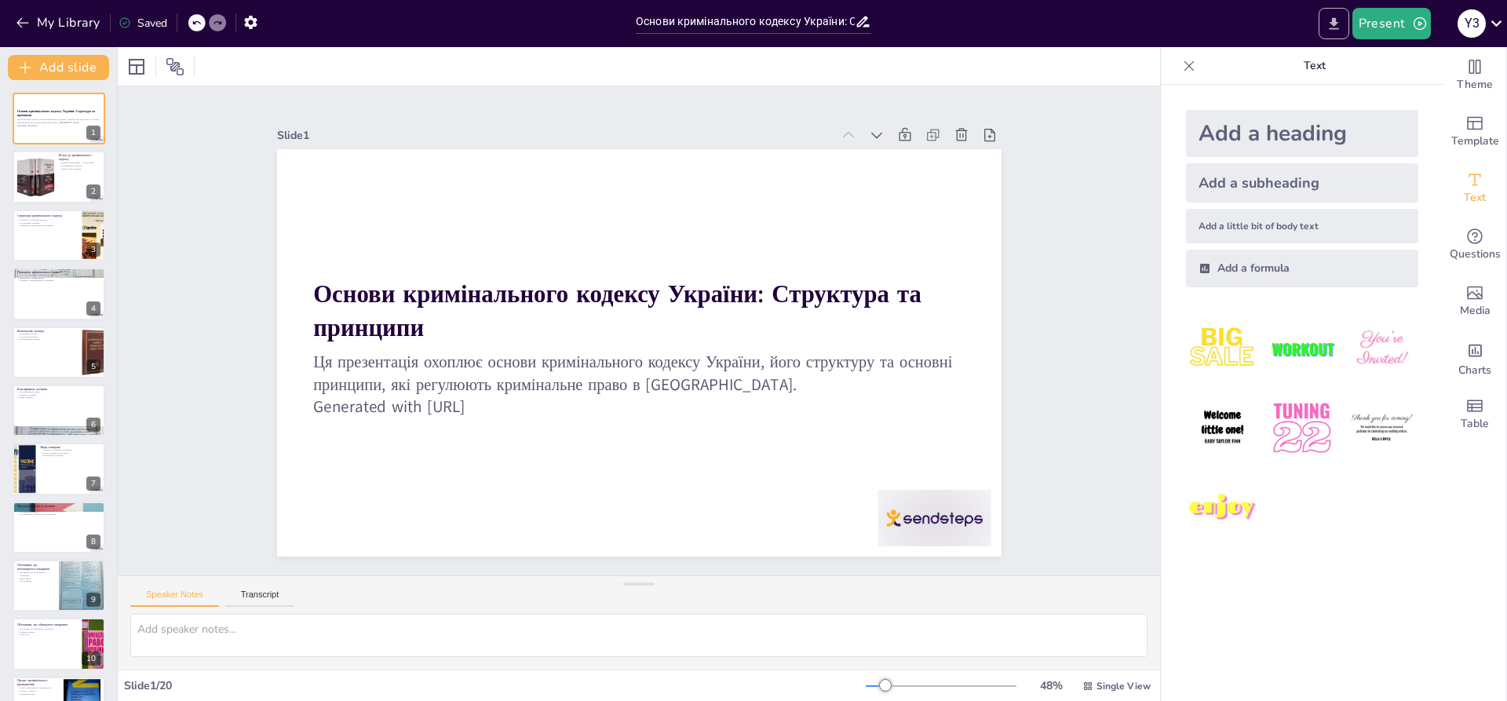
click at [1333, 25] on icon "Export to PowerPoint" at bounding box center [1334, 24] width 16 height 16
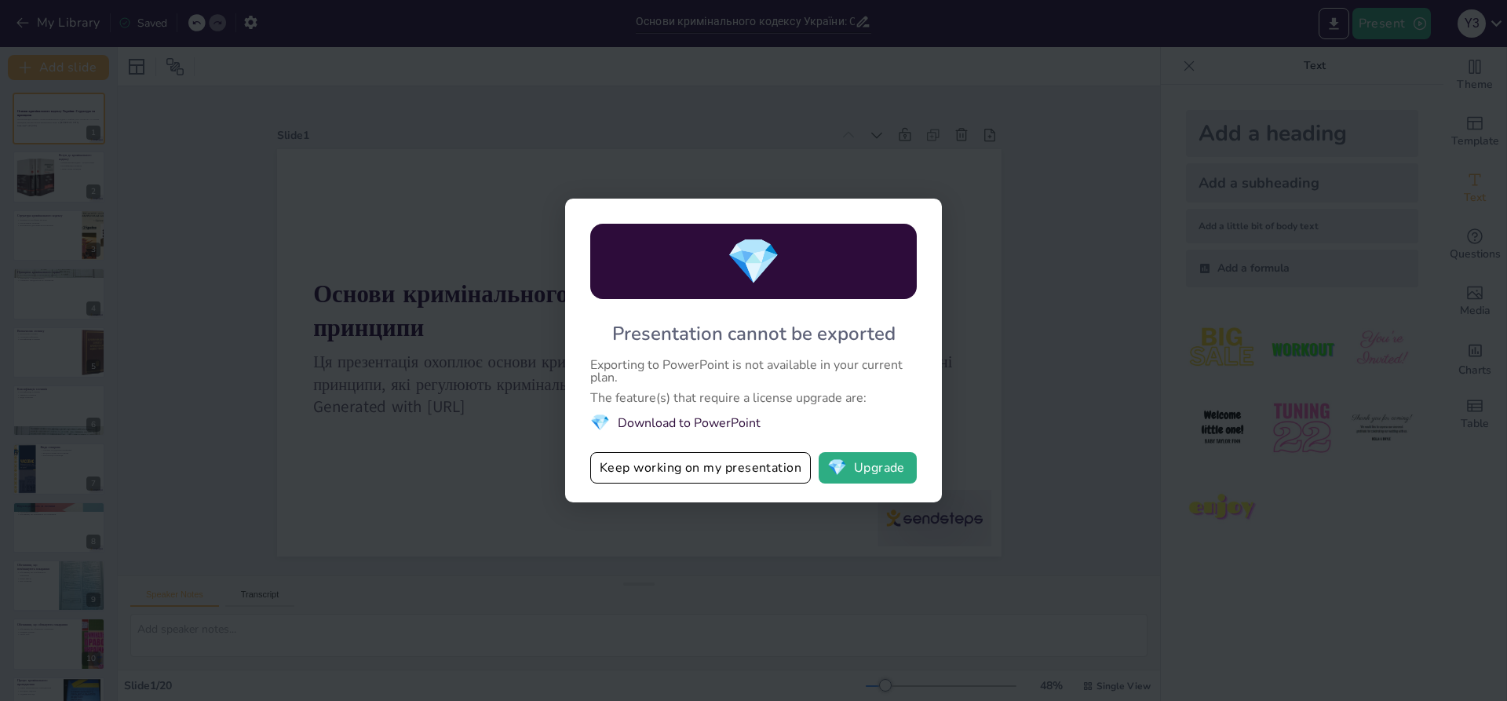
click at [743, 418] on li "💎 Download to PowerPoint" at bounding box center [753, 422] width 327 height 21
drag, startPoint x: 746, startPoint y: 432, endPoint x: 746, endPoint y: 449, distance: 17.3
click at [746, 431] on li "💎 Download to PowerPoint" at bounding box center [753, 422] width 327 height 21
drag, startPoint x: 746, startPoint y: 466, endPoint x: 667, endPoint y: 342, distance: 146.1
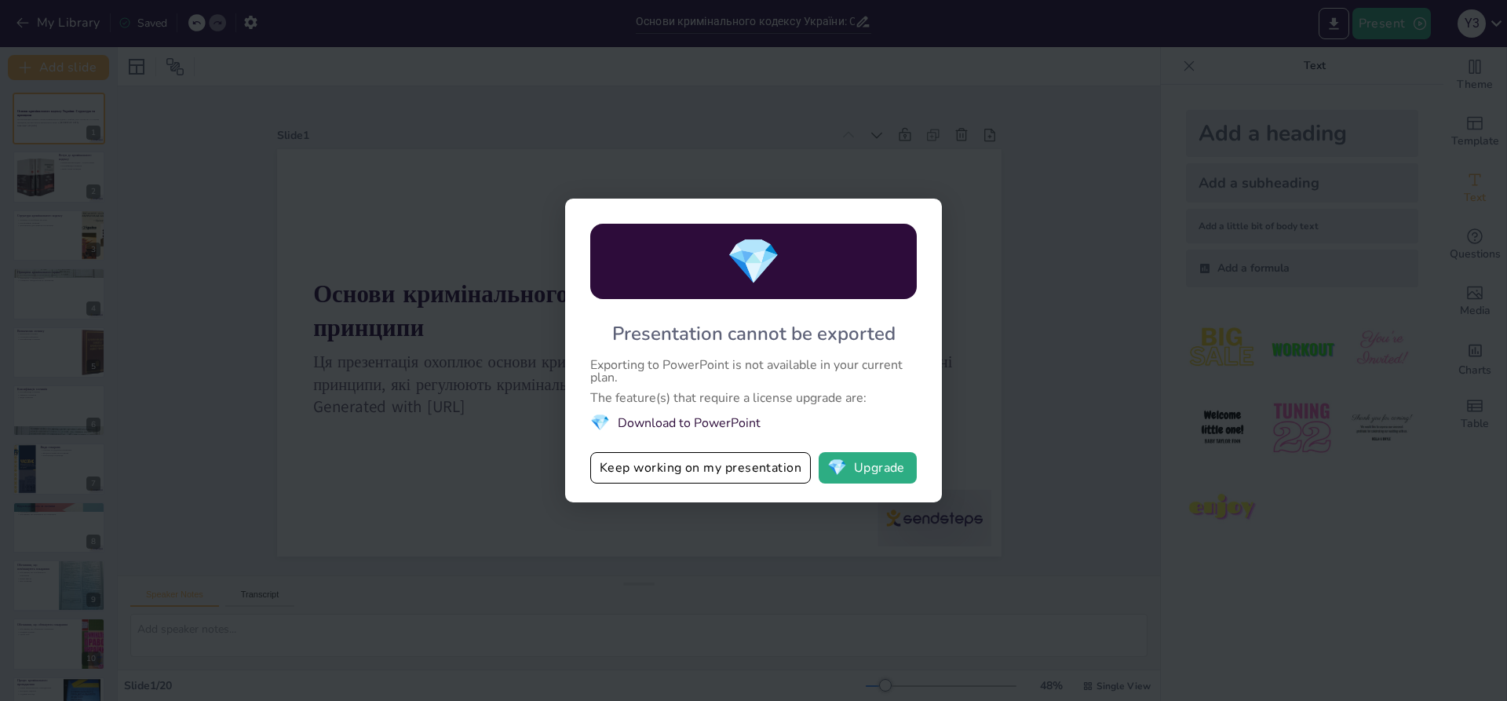
click at [744, 464] on button "Keep working on my presentation" at bounding box center [700, 467] width 221 height 31
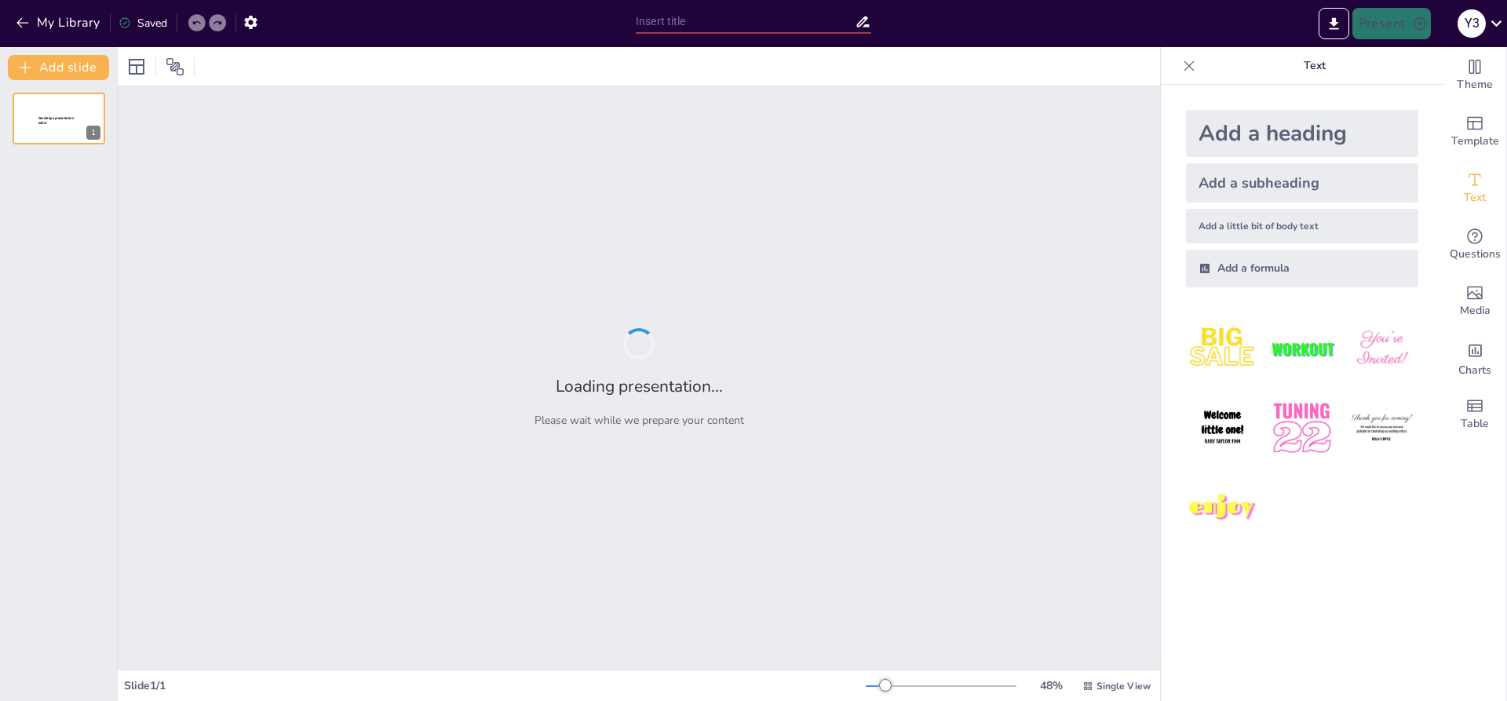
type input "Основи кримінального кодексу України: Структура та принципи"
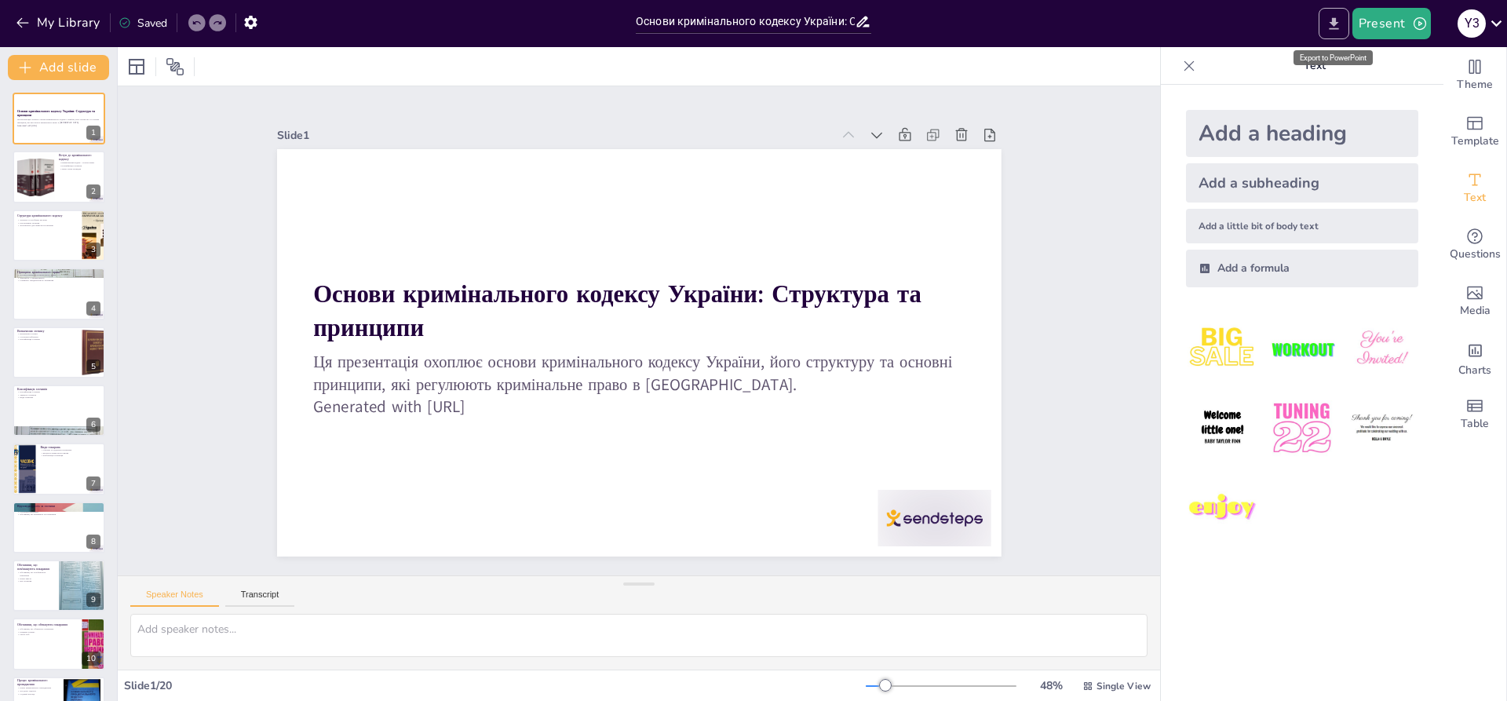
click at [1327, 20] on icon "Export to PowerPoint" at bounding box center [1334, 24] width 16 height 16
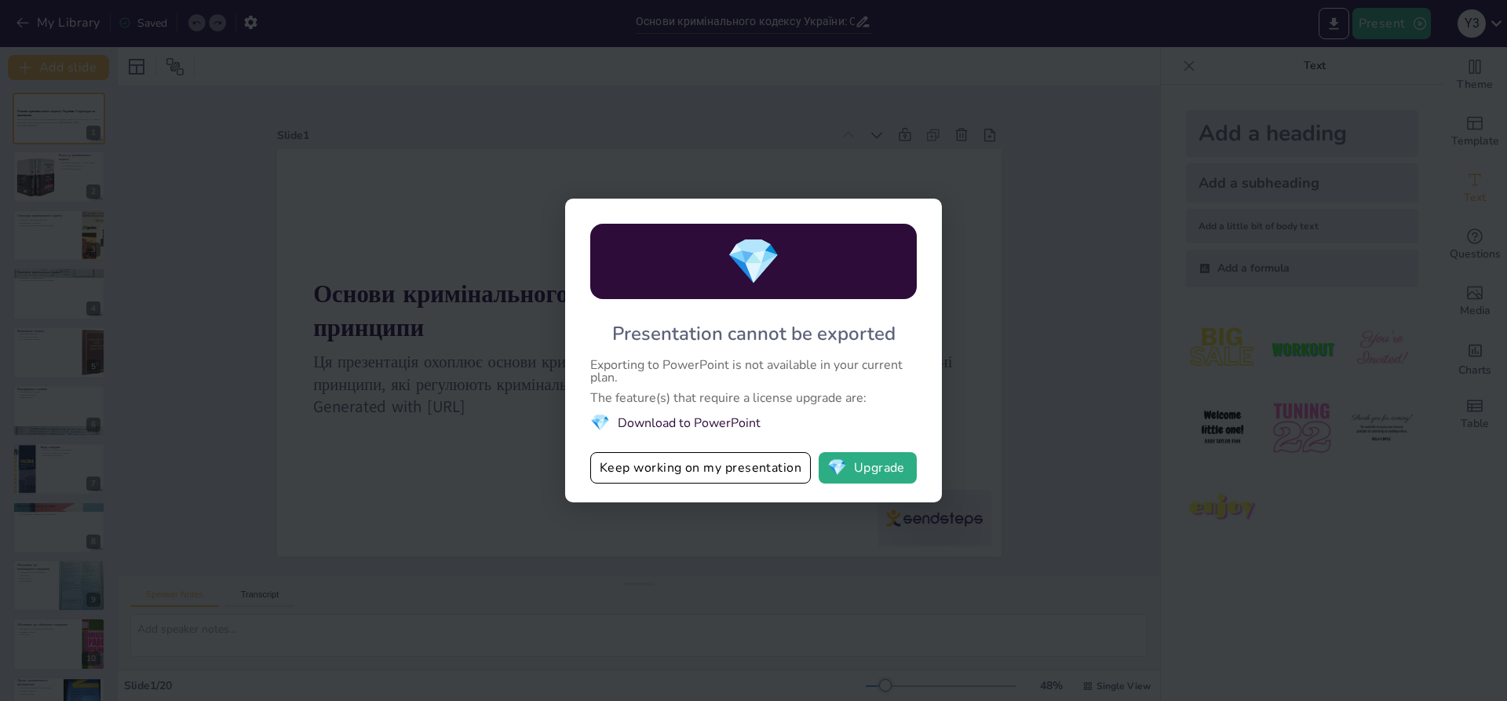
drag, startPoint x: 743, startPoint y: 416, endPoint x: 635, endPoint y: 395, distance: 109.6
click at [635, 395] on div "💎 Presentation cannot be exported Exporting to PowerPoint is not available in y…" at bounding box center [753, 351] width 377 height 304
click at [680, 424] on li "💎 Download to PowerPoint" at bounding box center [753, 422] width 327 height 21
drag, startPoint x: 681, startPoint y: 425, endPoint x: 691, endPoint y: 430, distance: 11.2
drag, startPoint x: 691, startPoint y: 430, endPoint x: 671, endPoint y: 422, distance: 21.1
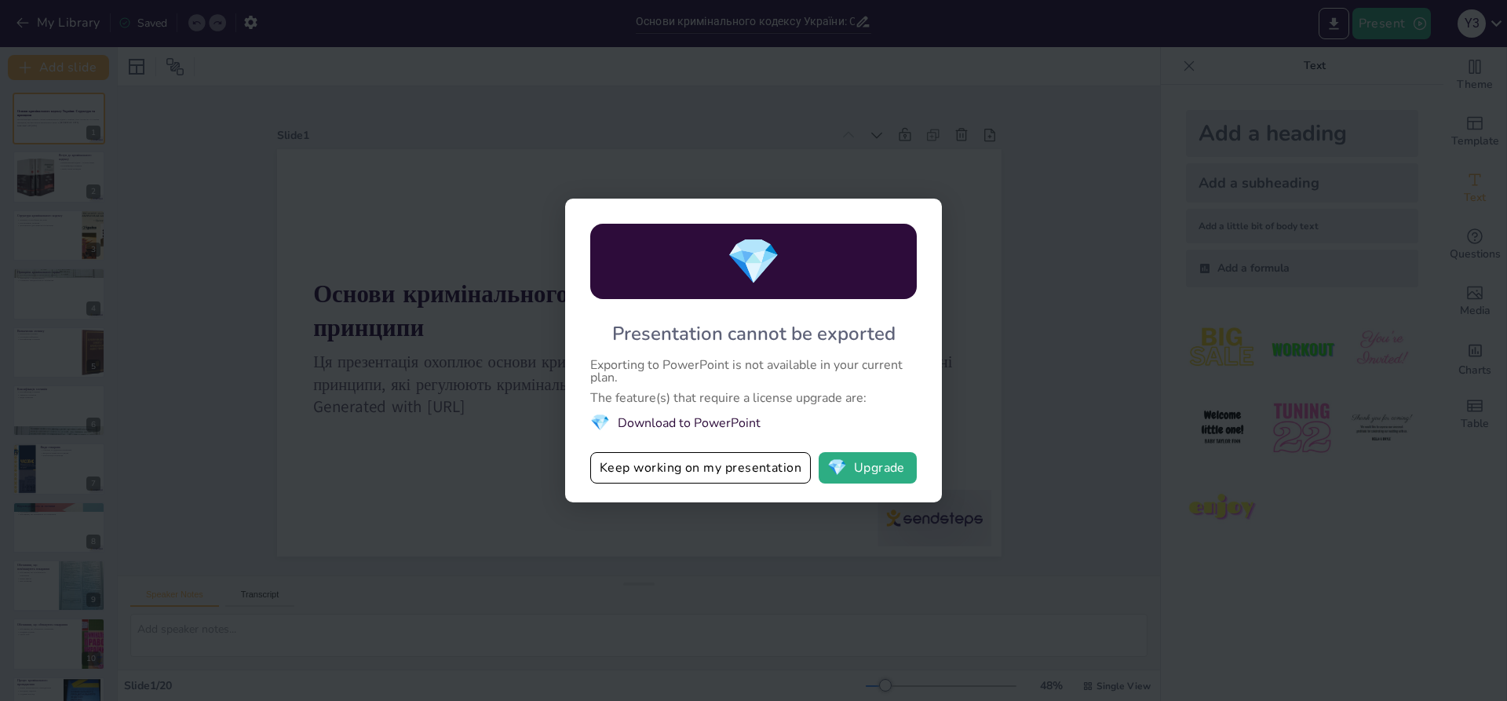
click at [671, 422] on li "💎 Download to PowerPoint" at bounding box center [753, 422] width 327 height 21
click at [865, 478] on button "💎 Upgrade" at bounding box center [868, 467] width 98 height 31
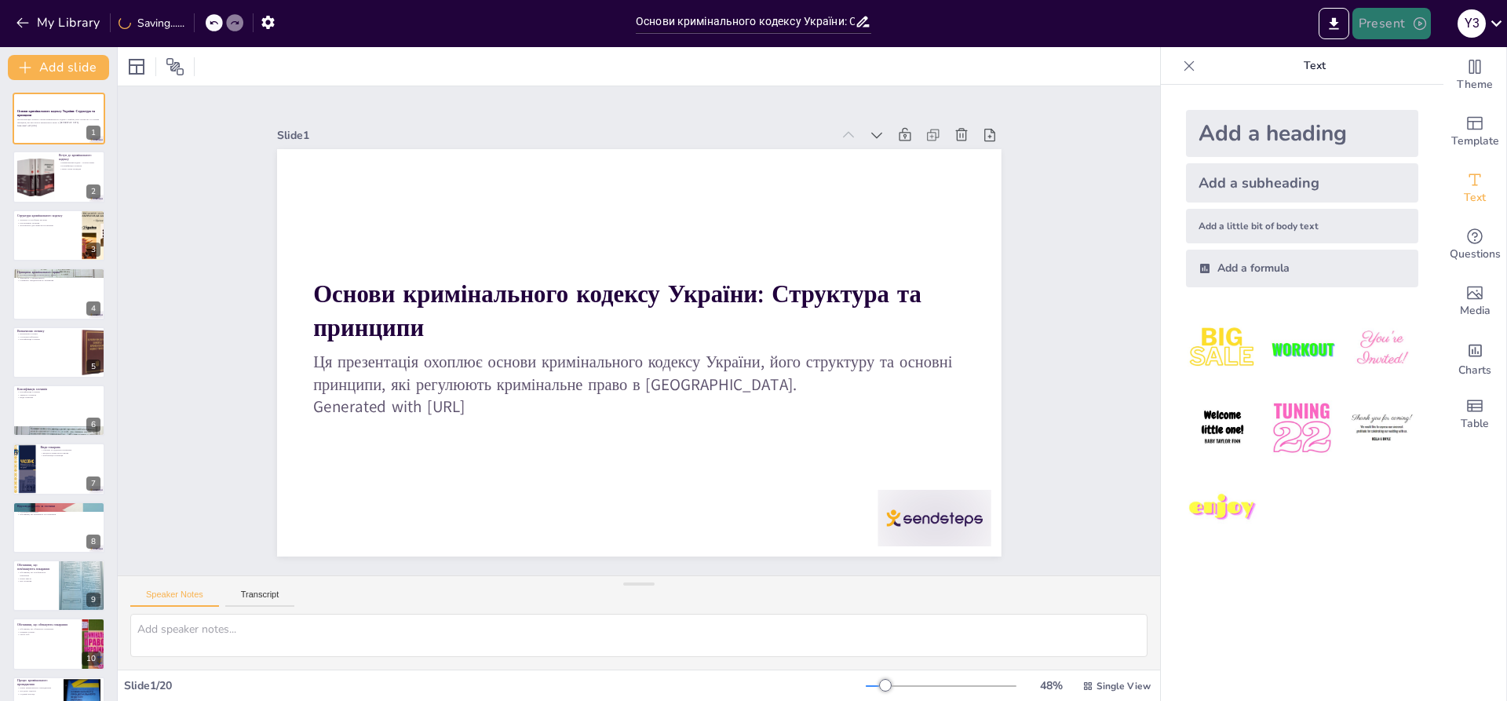
click at [1392, 24] on button "Present" at bounding box center [1392, 23] width 79 height 31
drag, startPoint x: 1156, startPoint y: 135, endPoint x: 1146, endPoint y: 144, distance: 13.9
click at [1152, 135] on div at bounding box center [753, 350] width 1507 height 701
